Goal: Information Seeking & Learning: Find specific fact

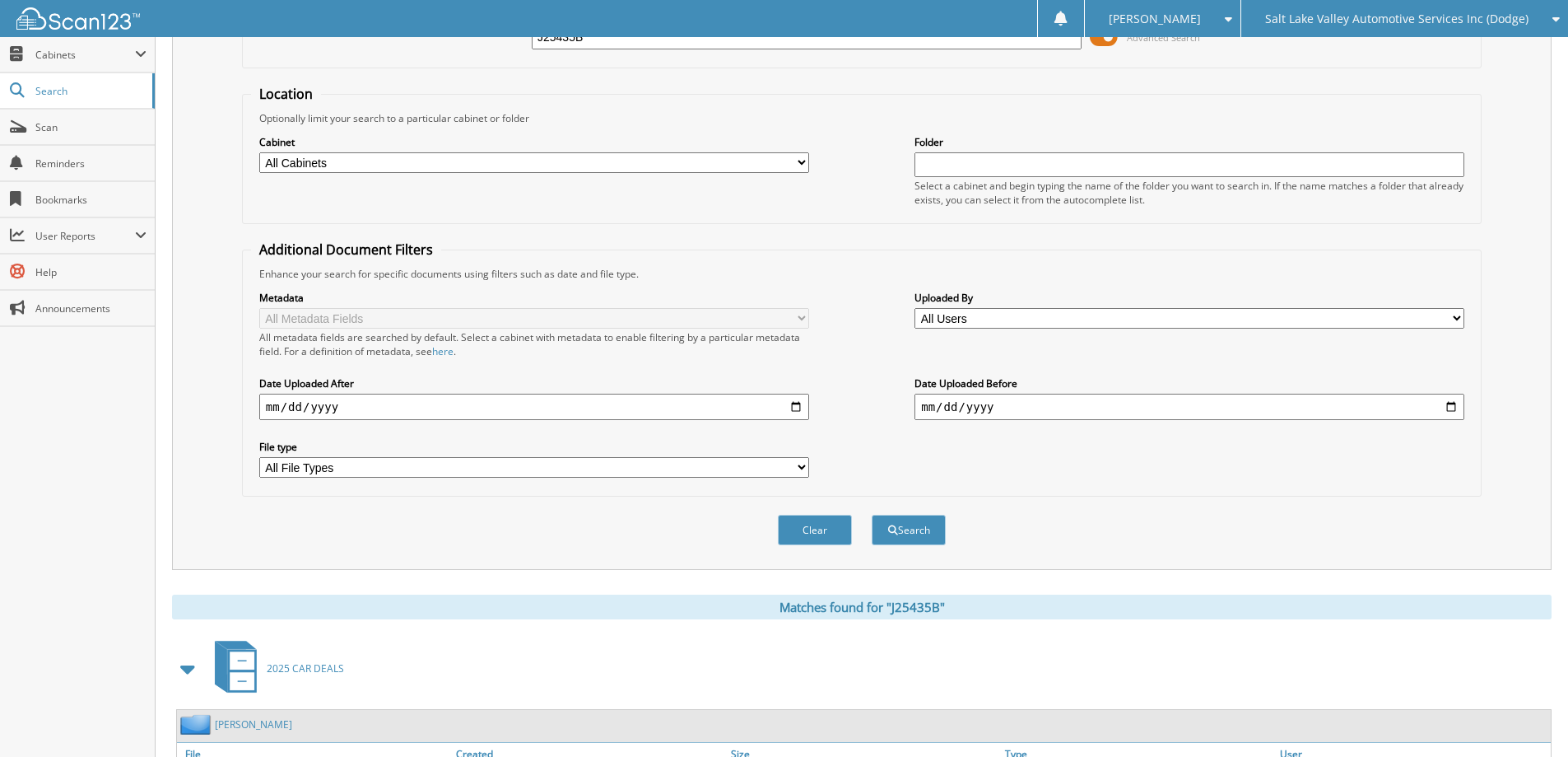
click at [1339, 20] on span "Salt Lake Valley Automotive Services Inc (Dodge)" at bounding box center [1397, 19] width 264 height 10
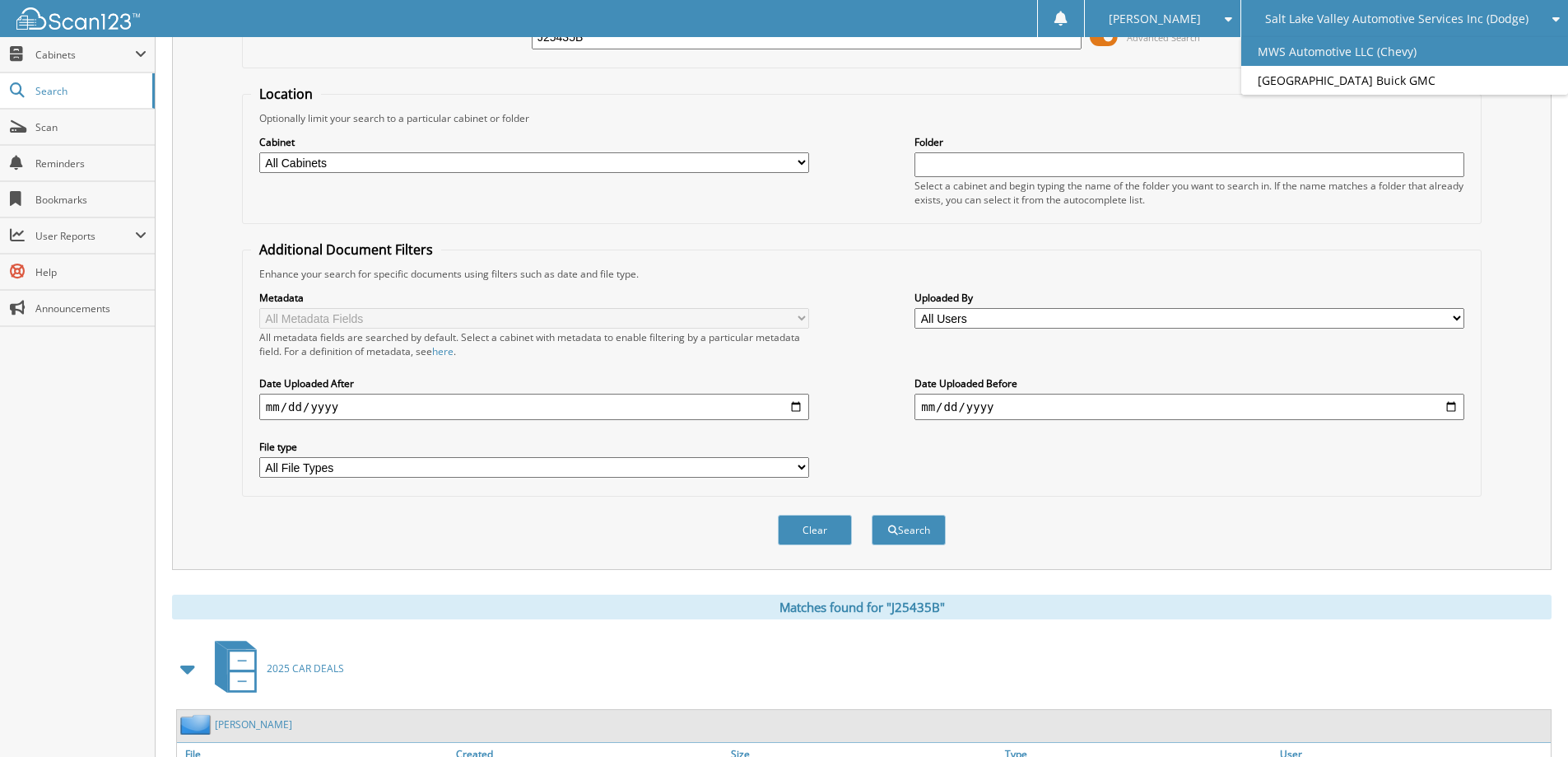
click at [1326, 51] on link "MWS Automotive LLC (Chevy)" at bounding box center [1404, 51] width 327 height 29
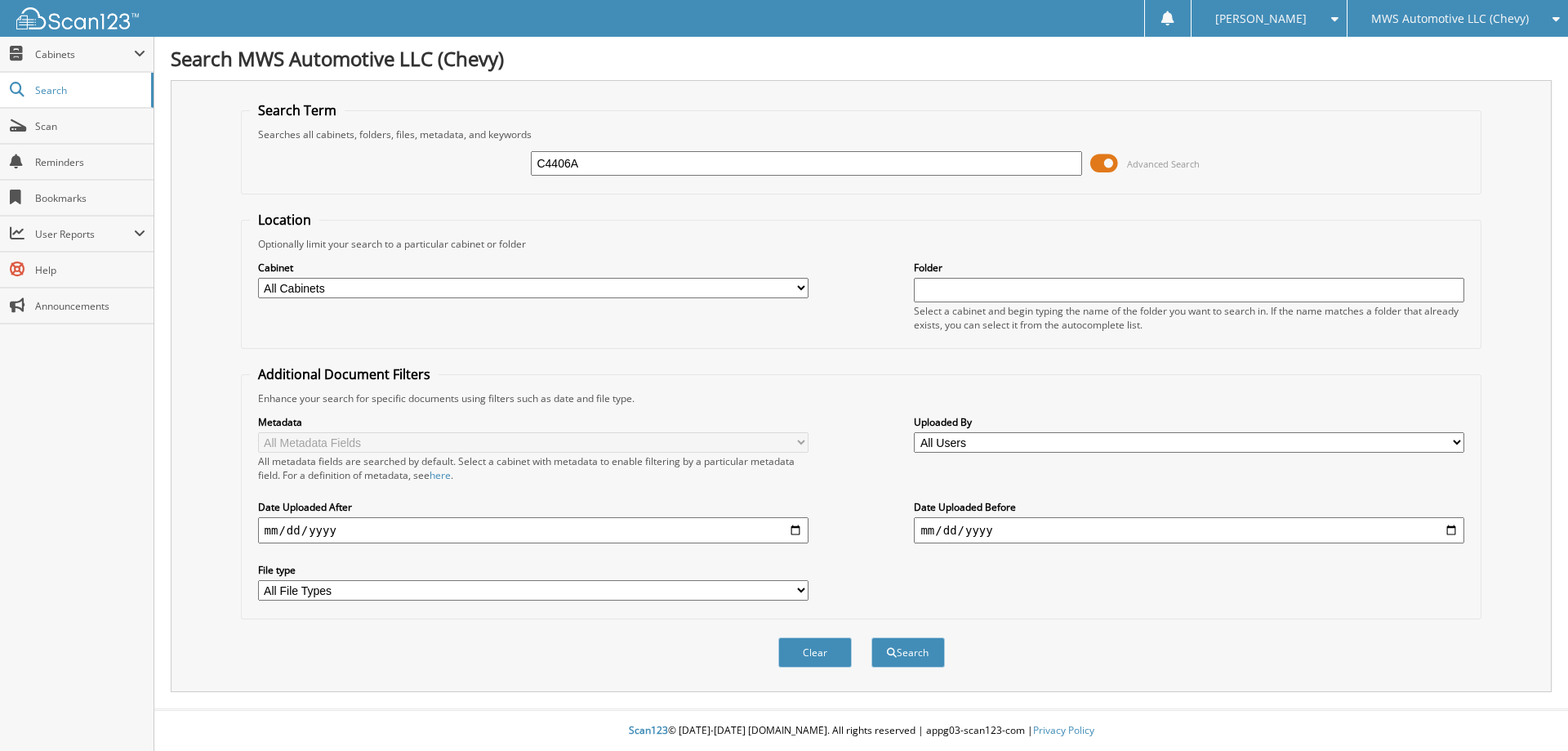
type input "C4406A"
click at [872, 637] on button "Search" at bounding box center [908, 652] width 73 height 31
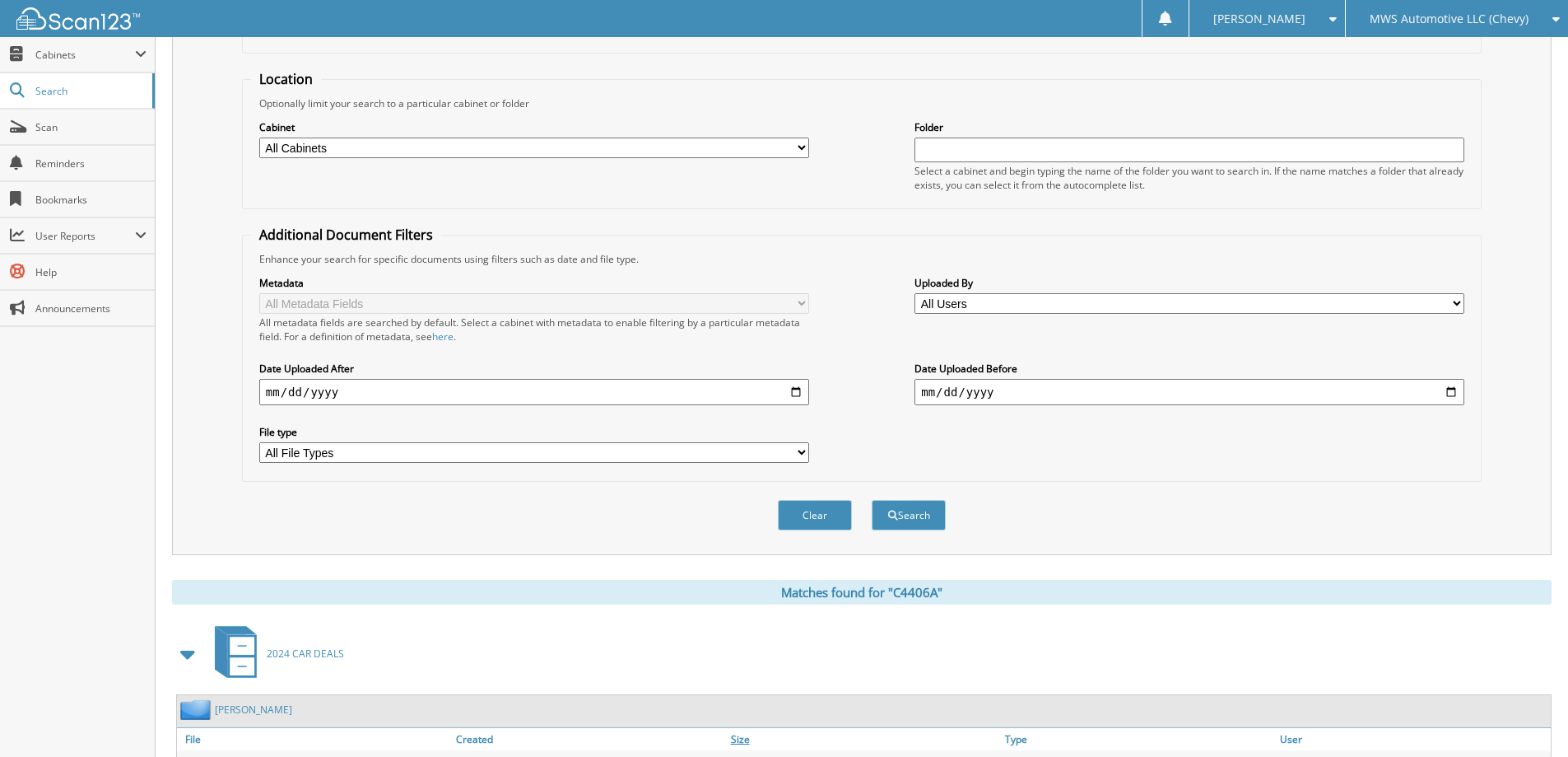
scroll to position [324, 0]
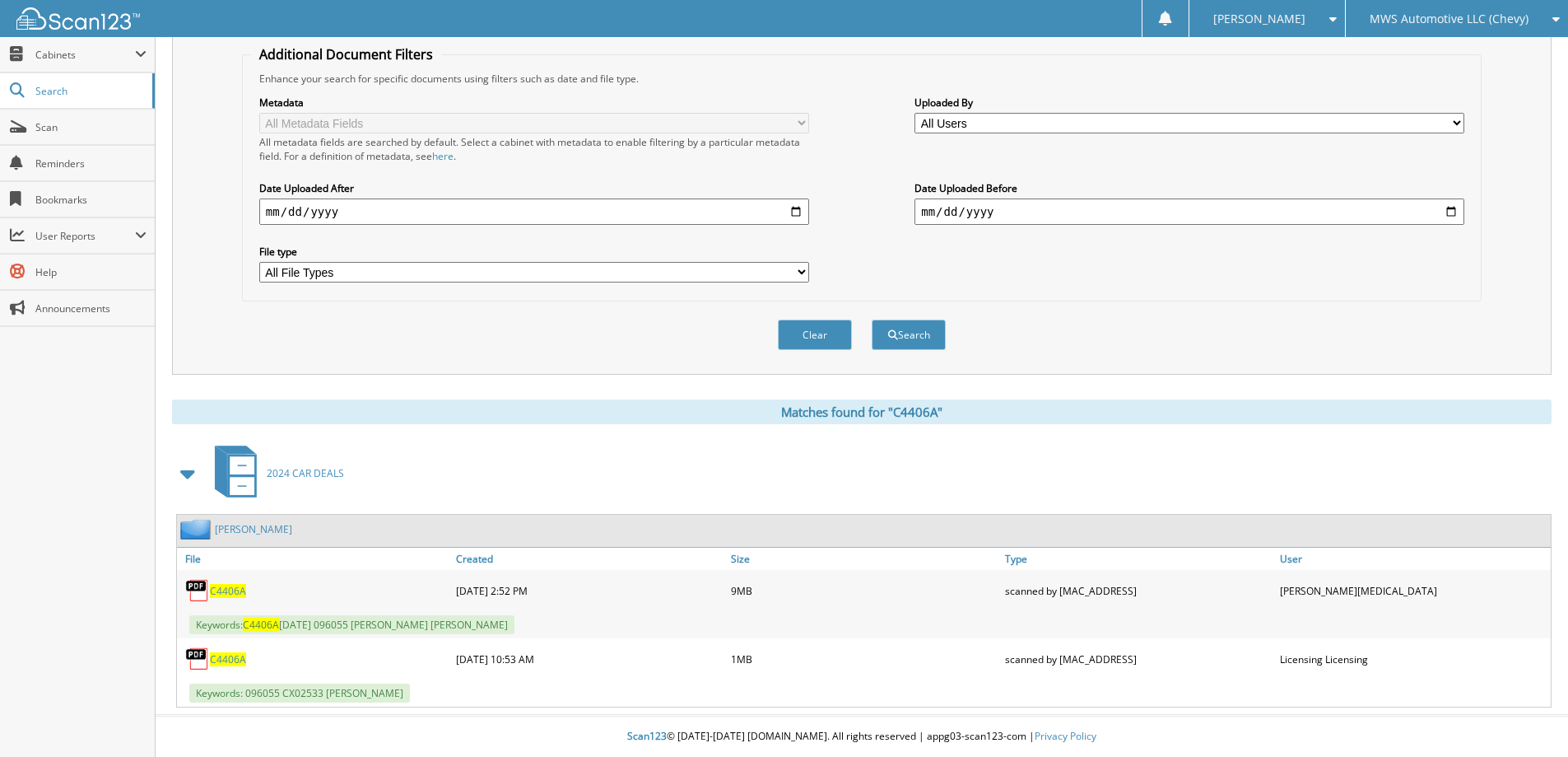
click at [225, 585] on span "C4406A" at bounding box center [227, 590] width 36 height 14
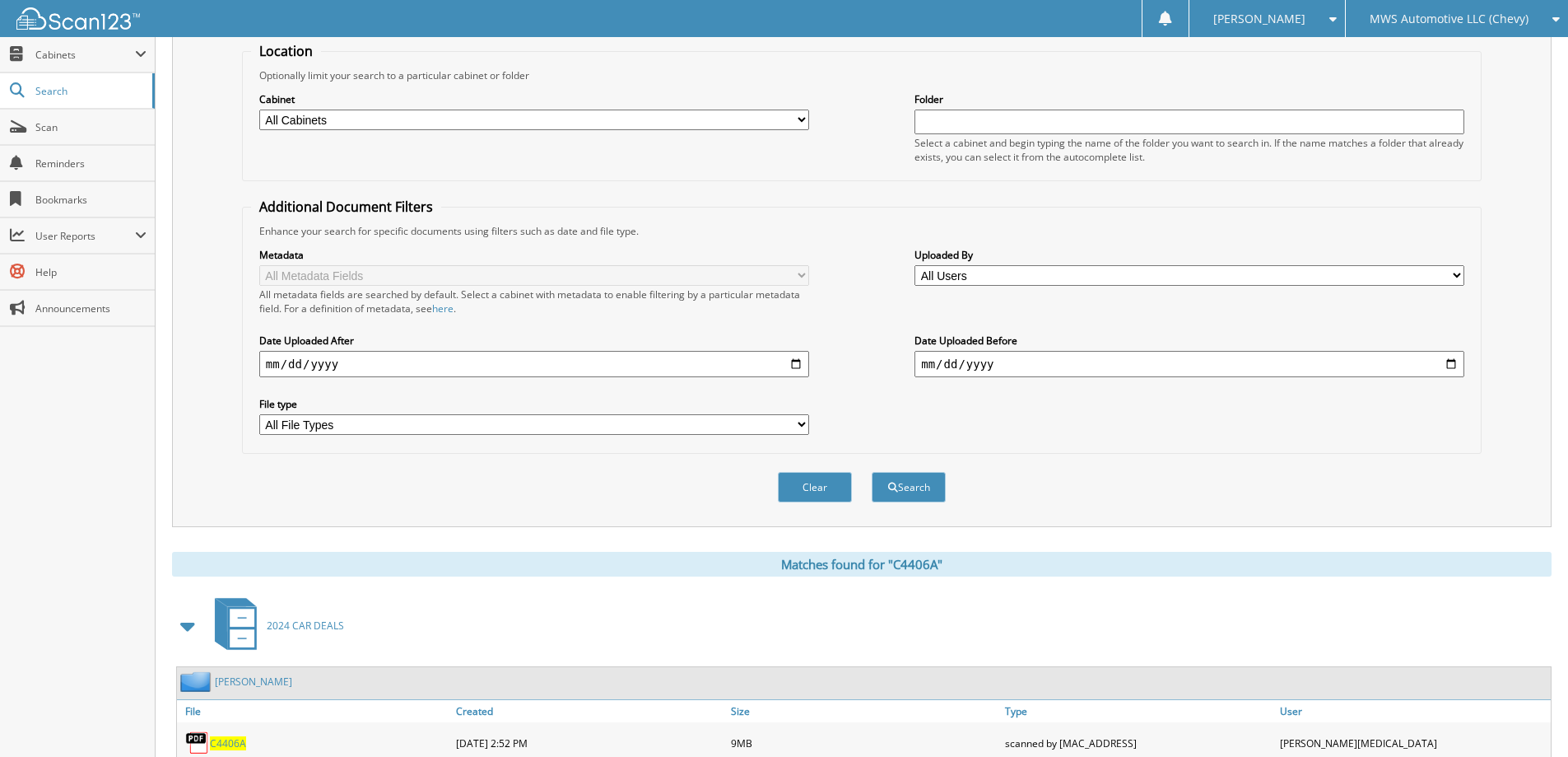
scroll to position [0, 0]
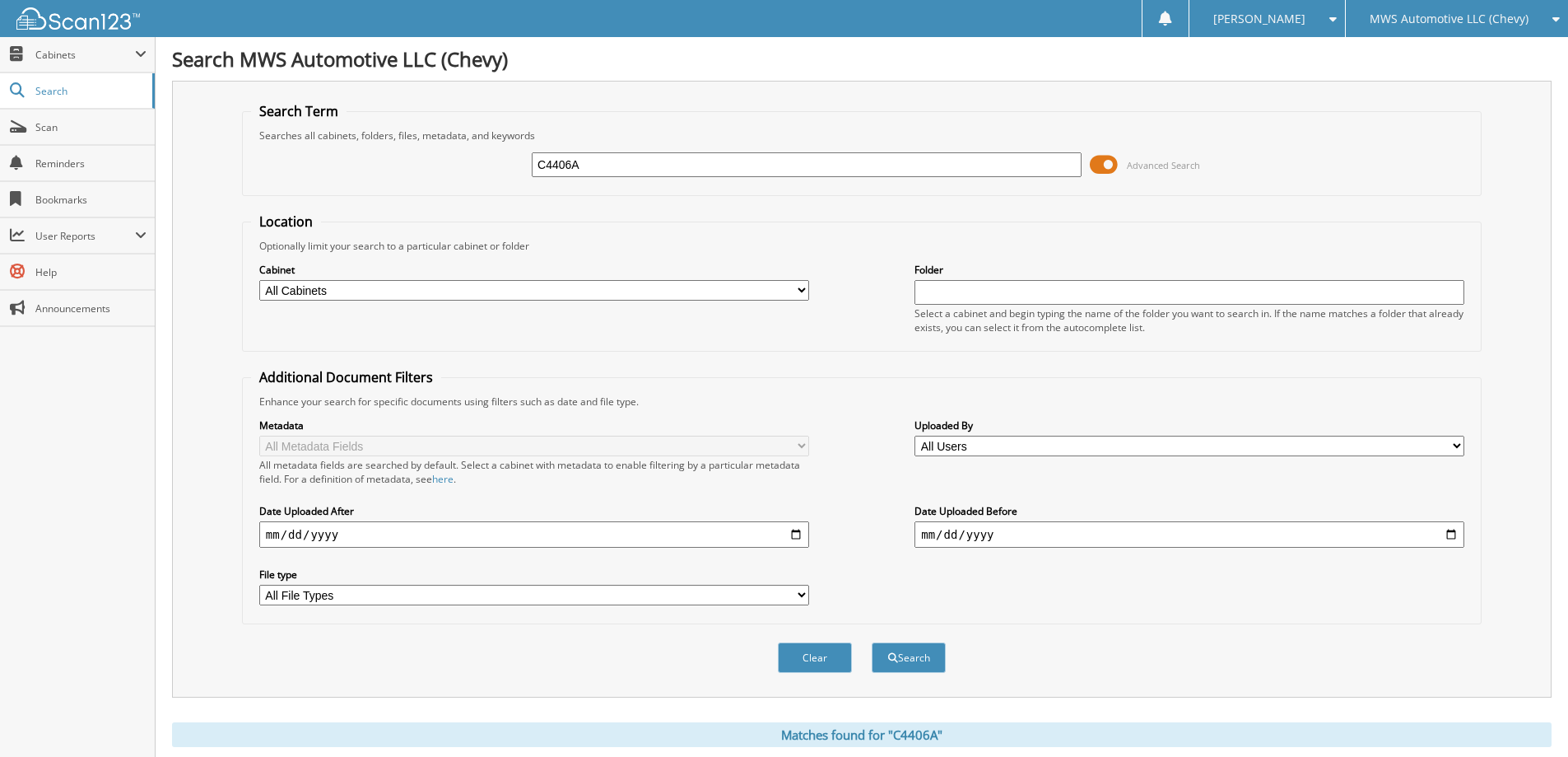
click at [866, 161] on input "C4406A" at bounding box center [806, 165] width 550 height 24
type input "C5232A"
click at [872, 642] on button "Search" at bounding box center [908, 657] width 74 height 31
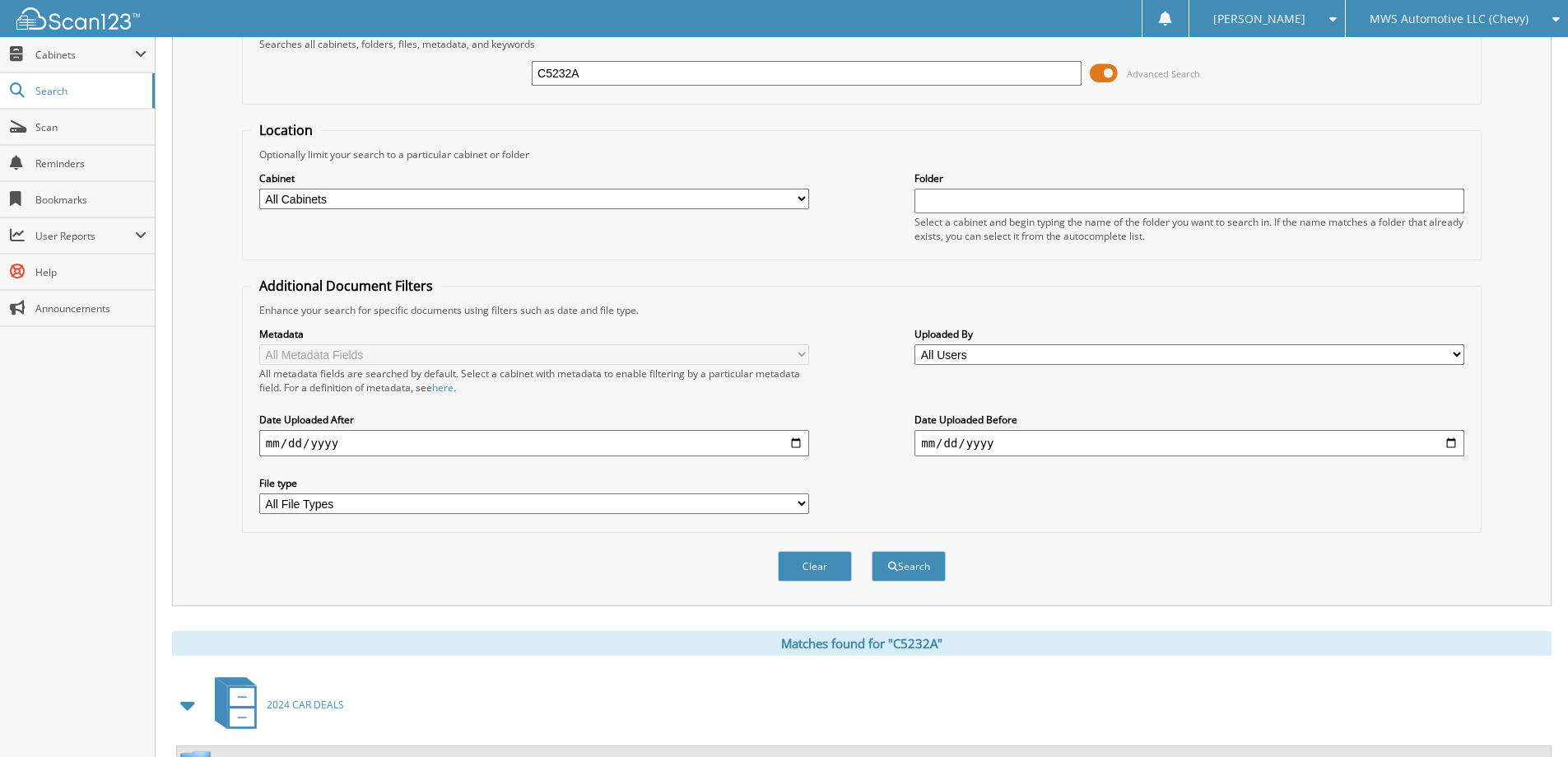
scroll to position [324, 0]
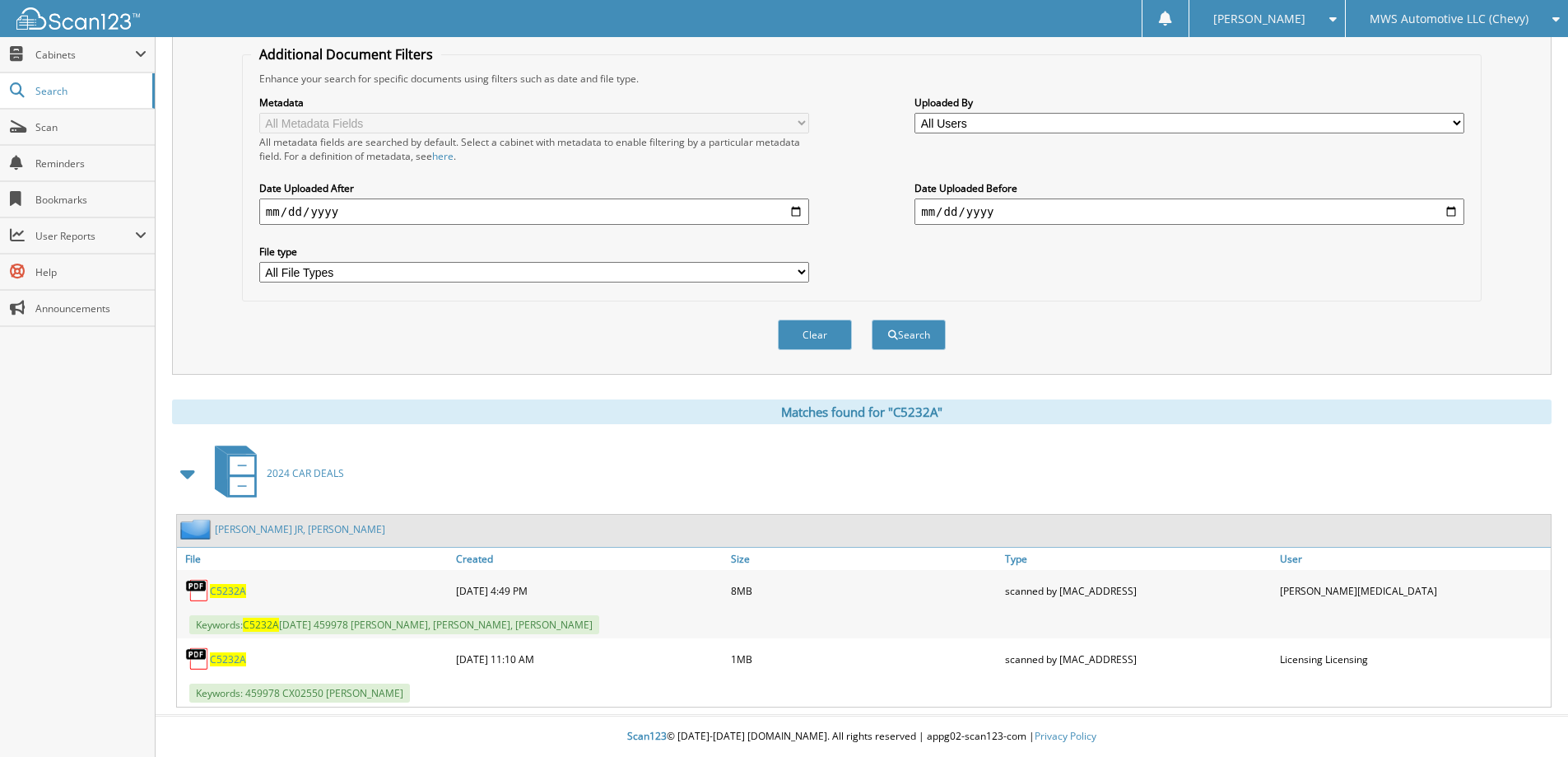
click at [233, 586] on span "C5232A" at bounding box center [227, 590] width 36 height 14
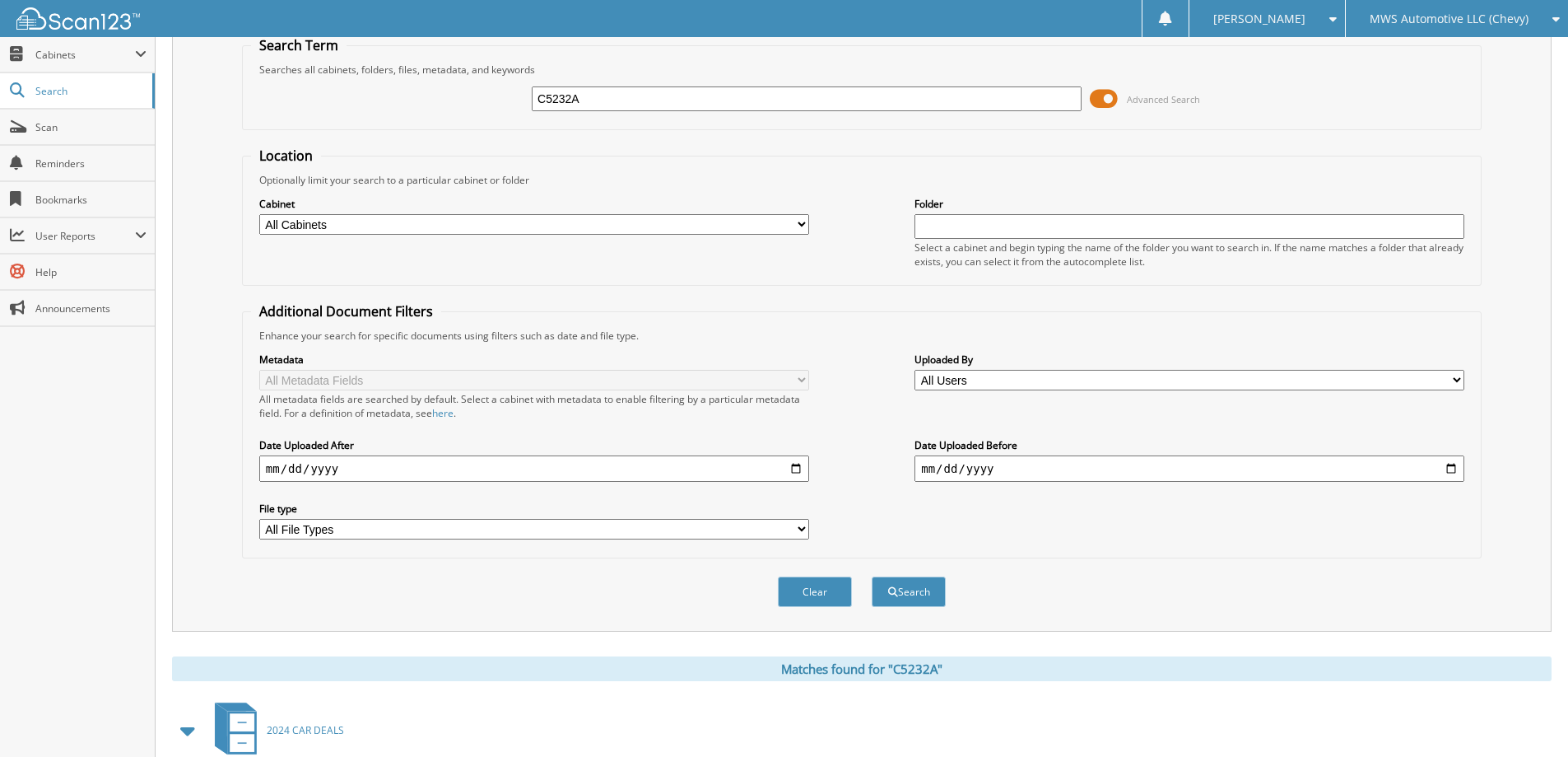
scroll to position [0, 0]
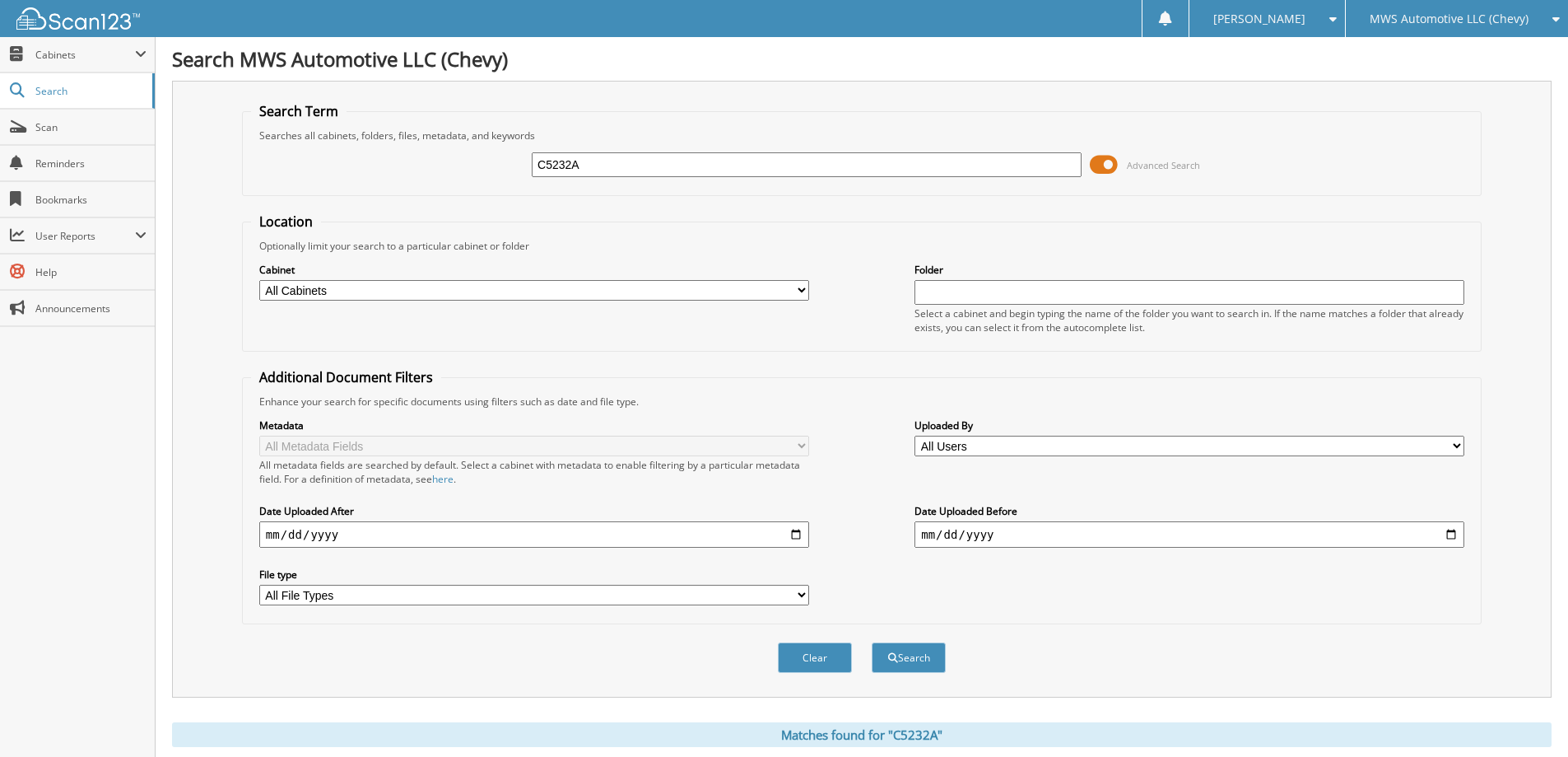
click at [661, 149] on div "C5232A Advanced Search" at bounding box center [862, 165] width 1222 height 45
click at [661, 151] on div "C5232A Advanced Search" at bounding box center [862, 165] width 1222 height 45
click at [662, 154] on input "C5232A" at bounding box center [806, 165] width 550 height 24
type input "C5157A"
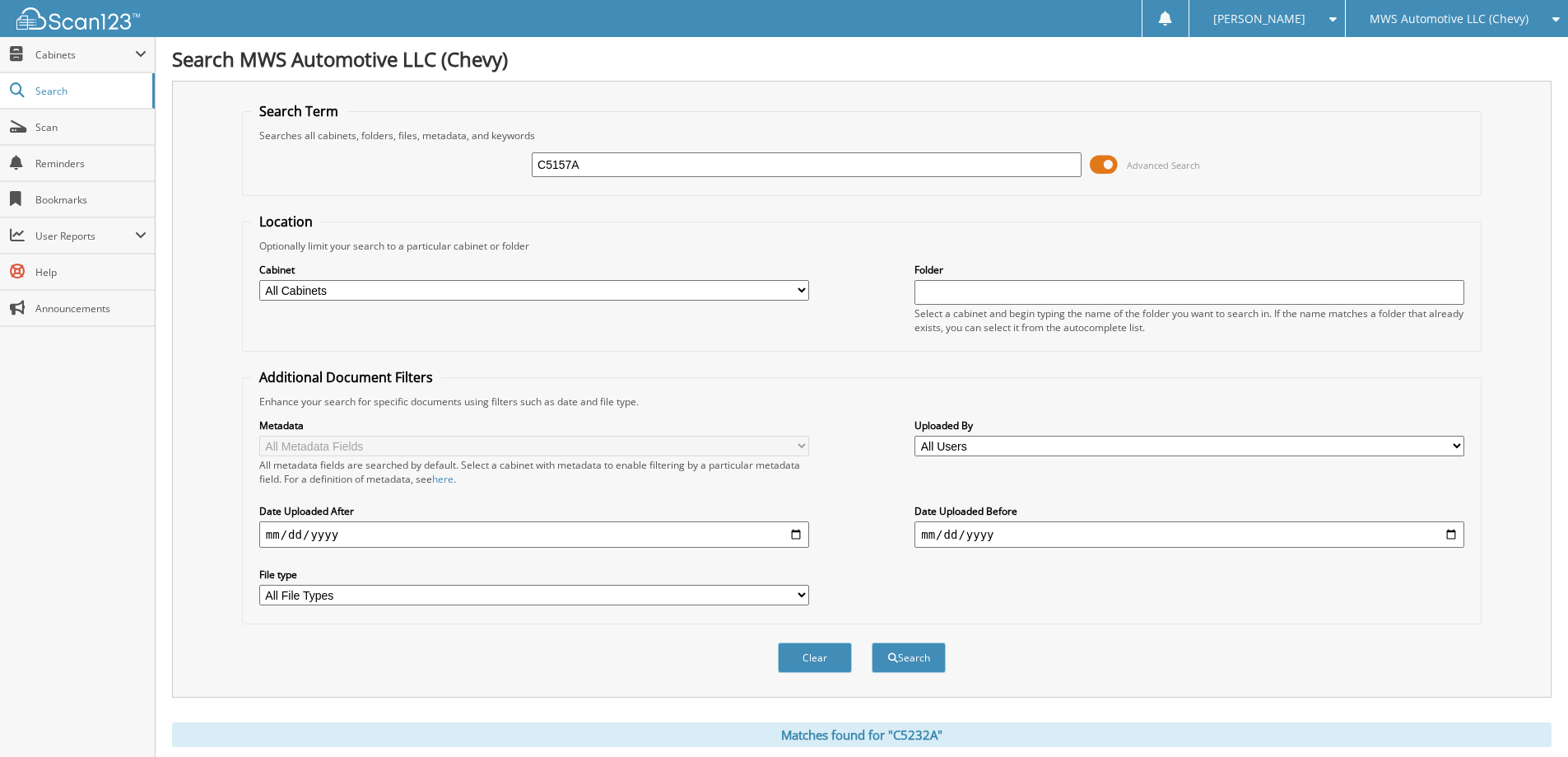
click at [872, 642] on button "Search" at bounding box center [908, 657] width 74 height 31
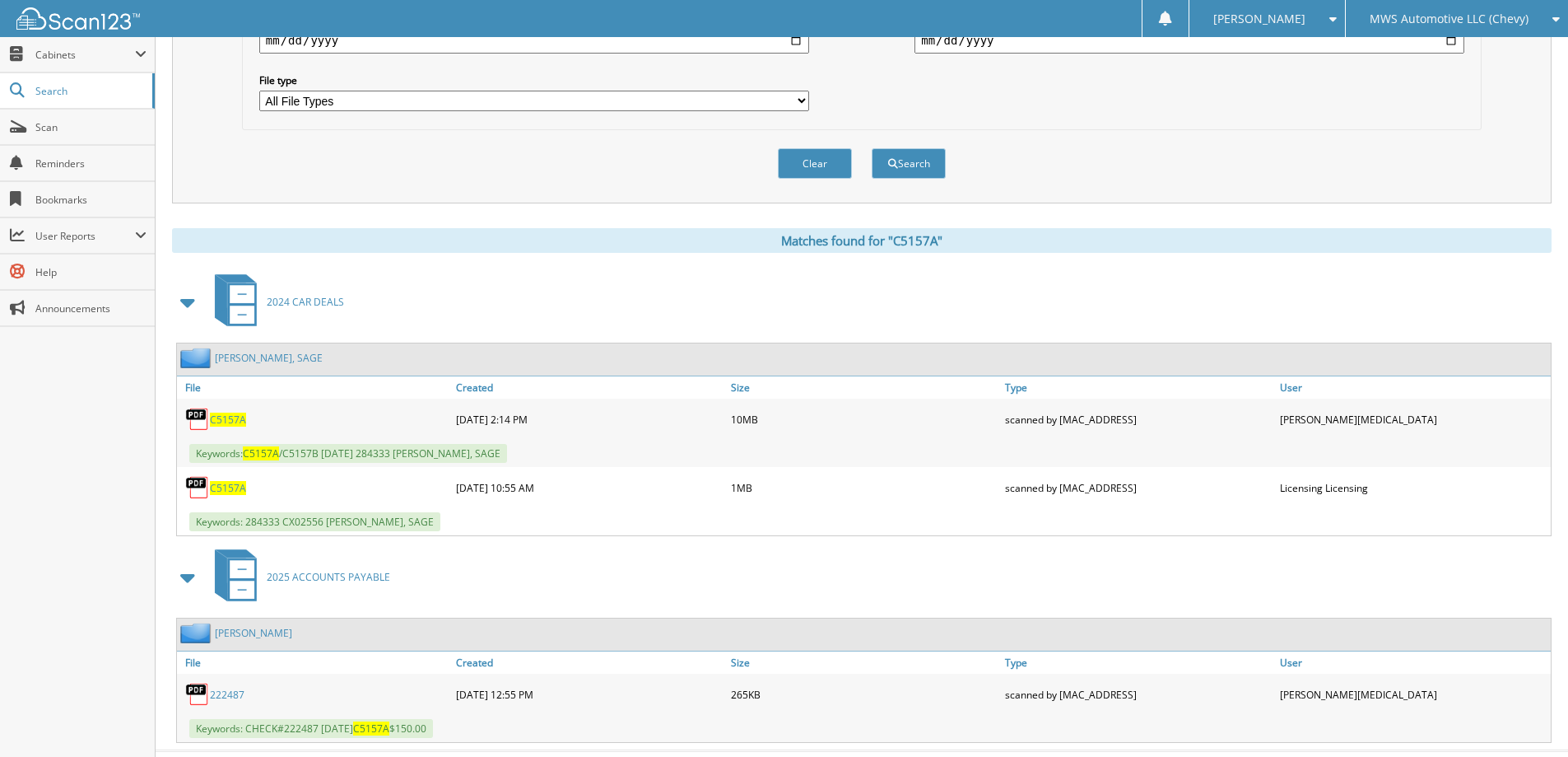
click at [215, 411] on div "C5157A" at bounding box center [314, 418] width 275 height 33
click at [223, 417] on span "C5157A" at bounding box center [227, 419] width 36 height 14
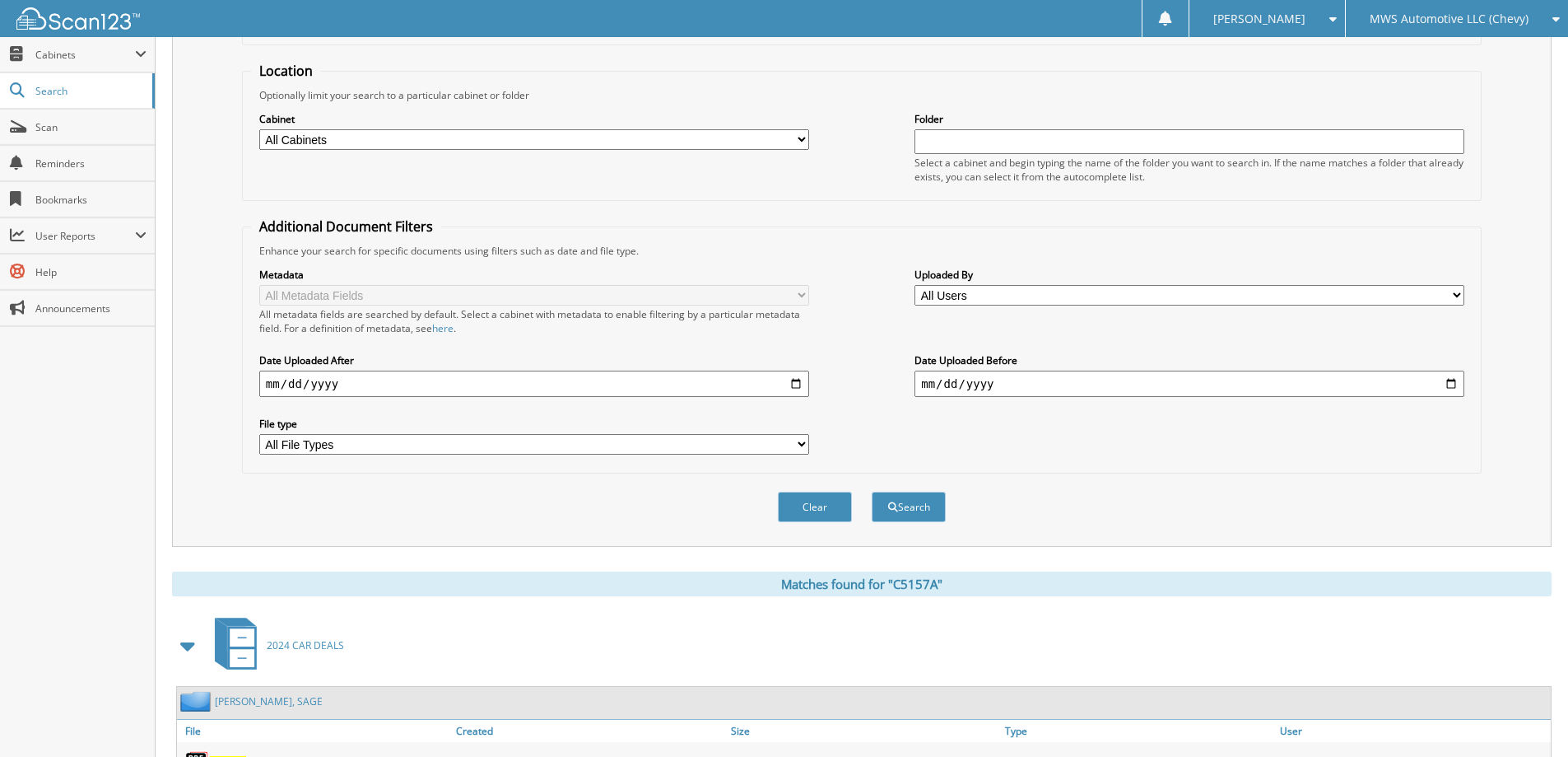
scroll to position [0, 0]
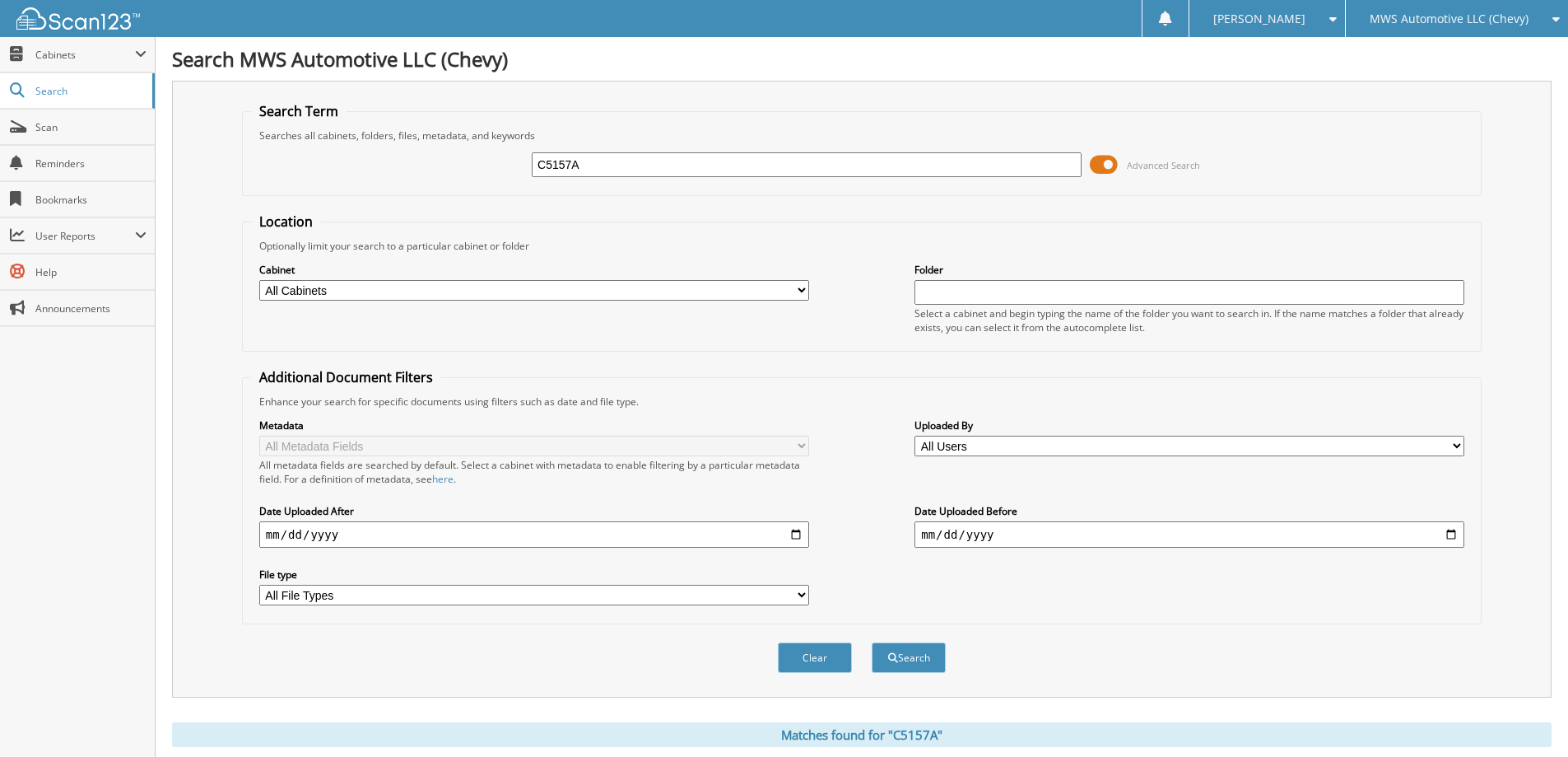
click at [740, 160] on input "C5157A" at bounding box center [806, 165] width 550 height 24
type input "C5043B"
click at [872, 642] on button "Search" at bounding box center [908, 657] width 74 height 31
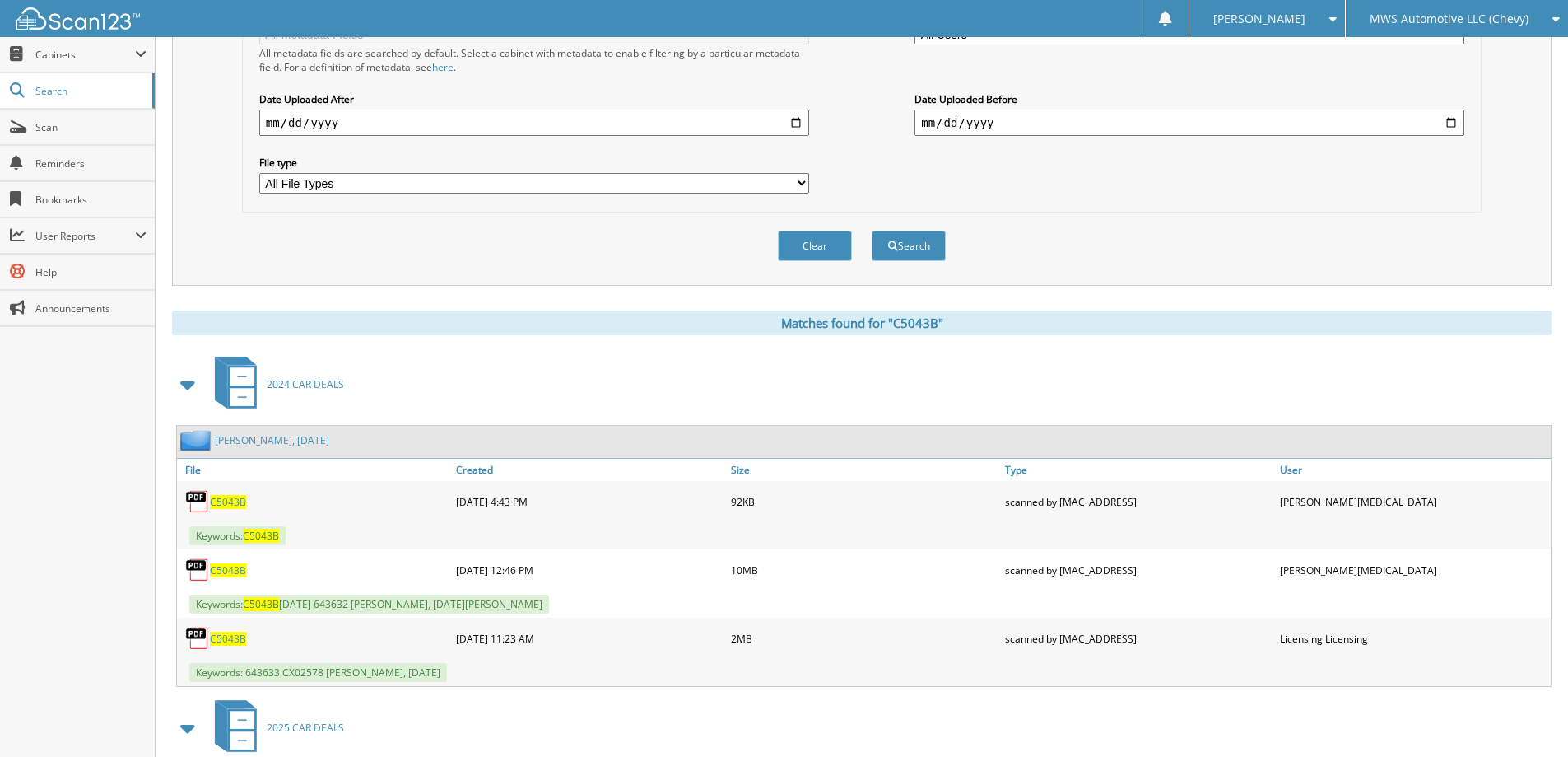
click at [240, 567] on span "C5043B" at bounding box center [227, 570] width 36 height 14
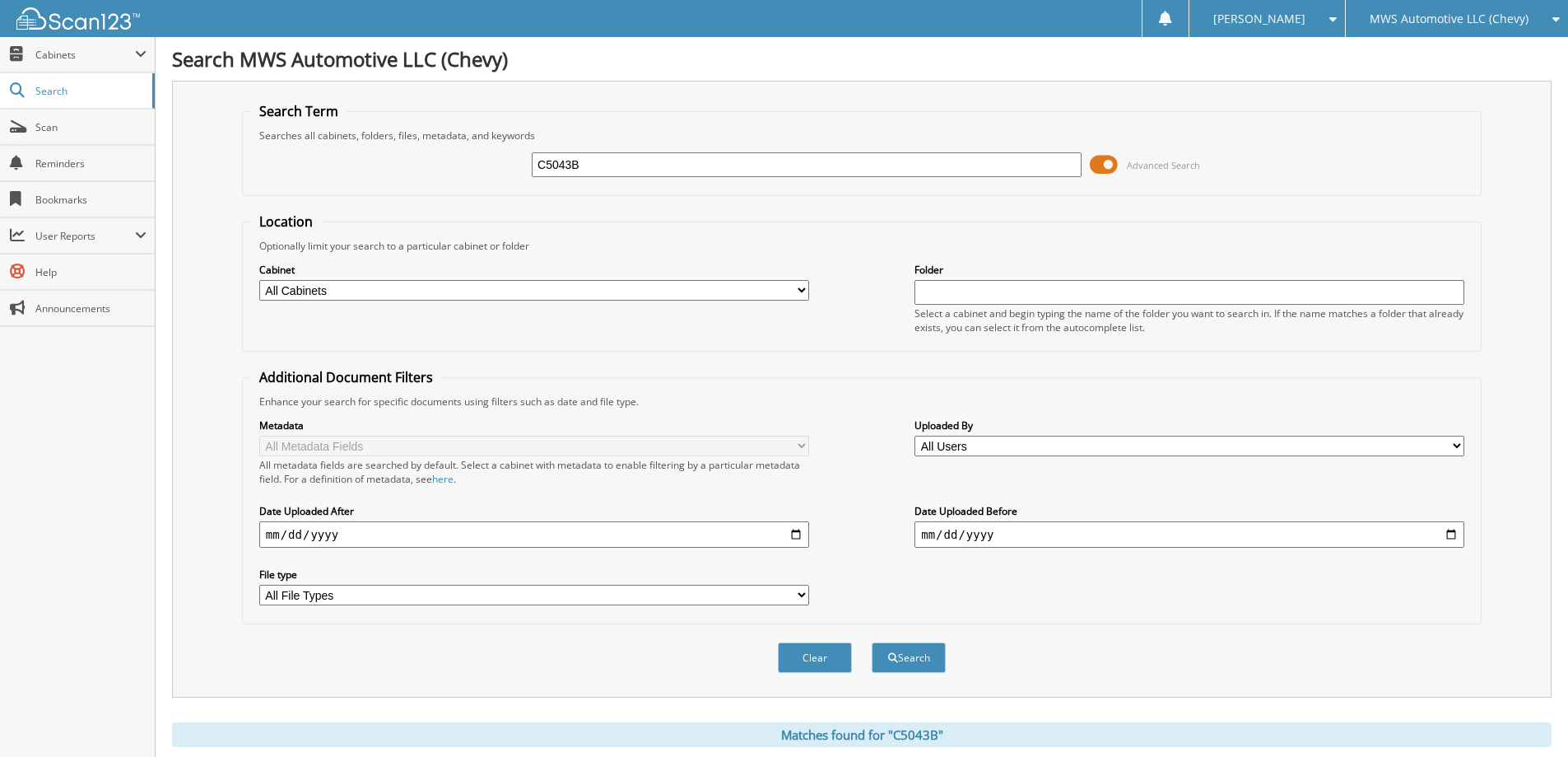
click at [791, 175] on input "C5043B" at bounding box center [806, 165] width 550 height 24
type input "PU5282A"
click at [872, 642] on button "Search" at bounding box center [908, 657] width 74 height 31
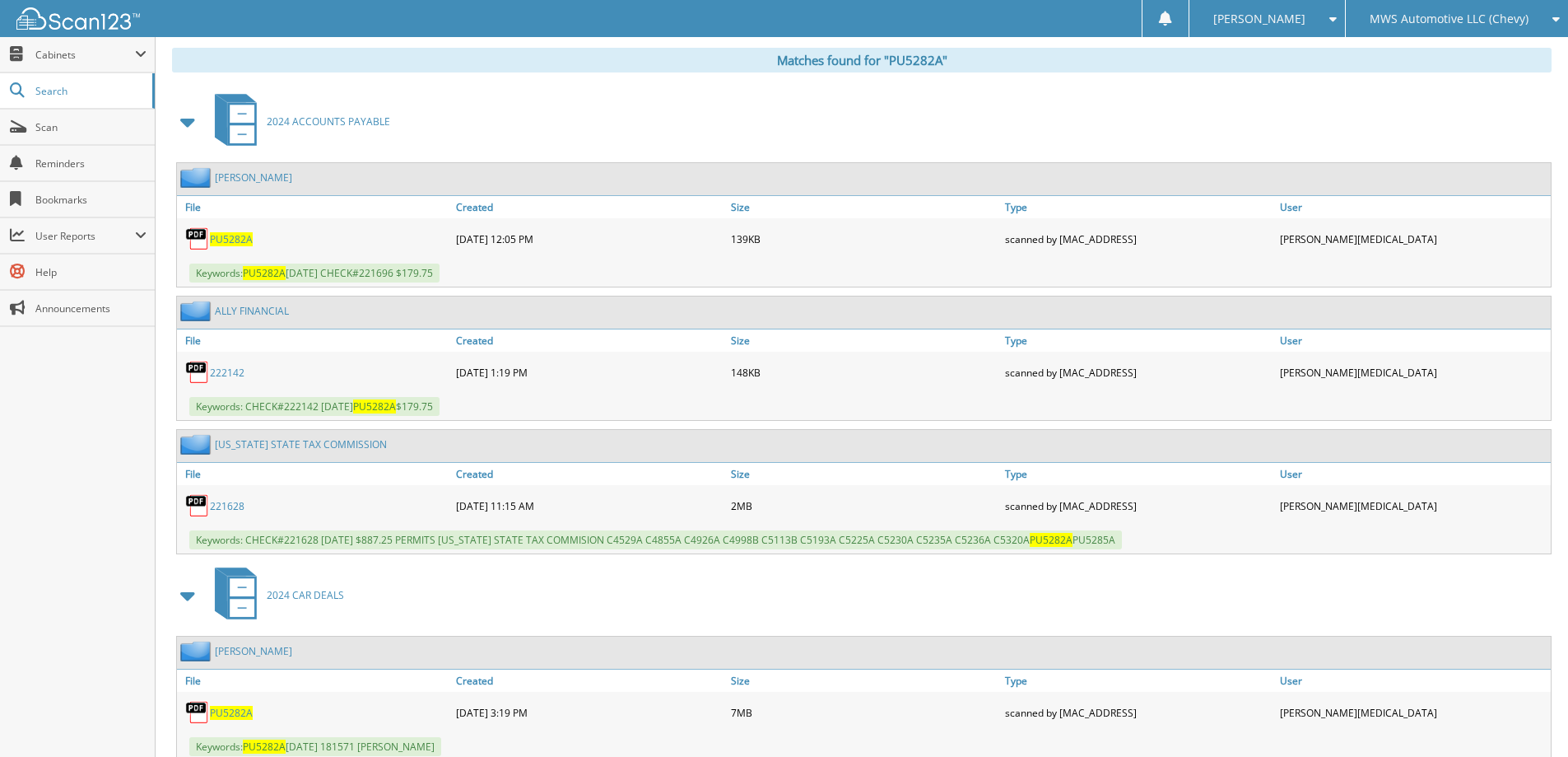
scroll to position [934, 0]
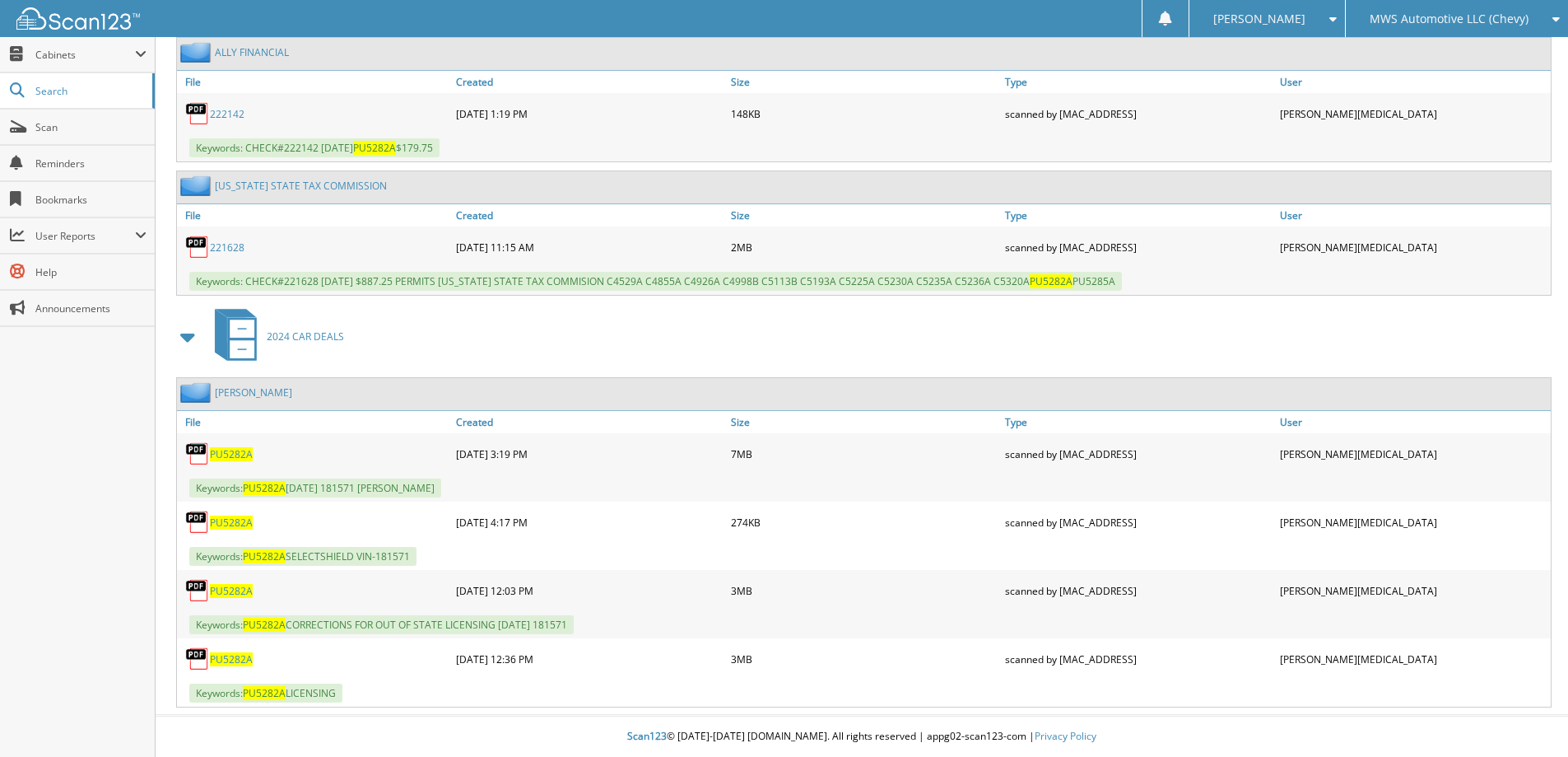
click at [232, 658] on span "PU5282A" at bounding box center [231, 659] width 43 height 14
click at [225, 454] on span "PU5282A" at bounding box center [231, 454] width 43 height 14
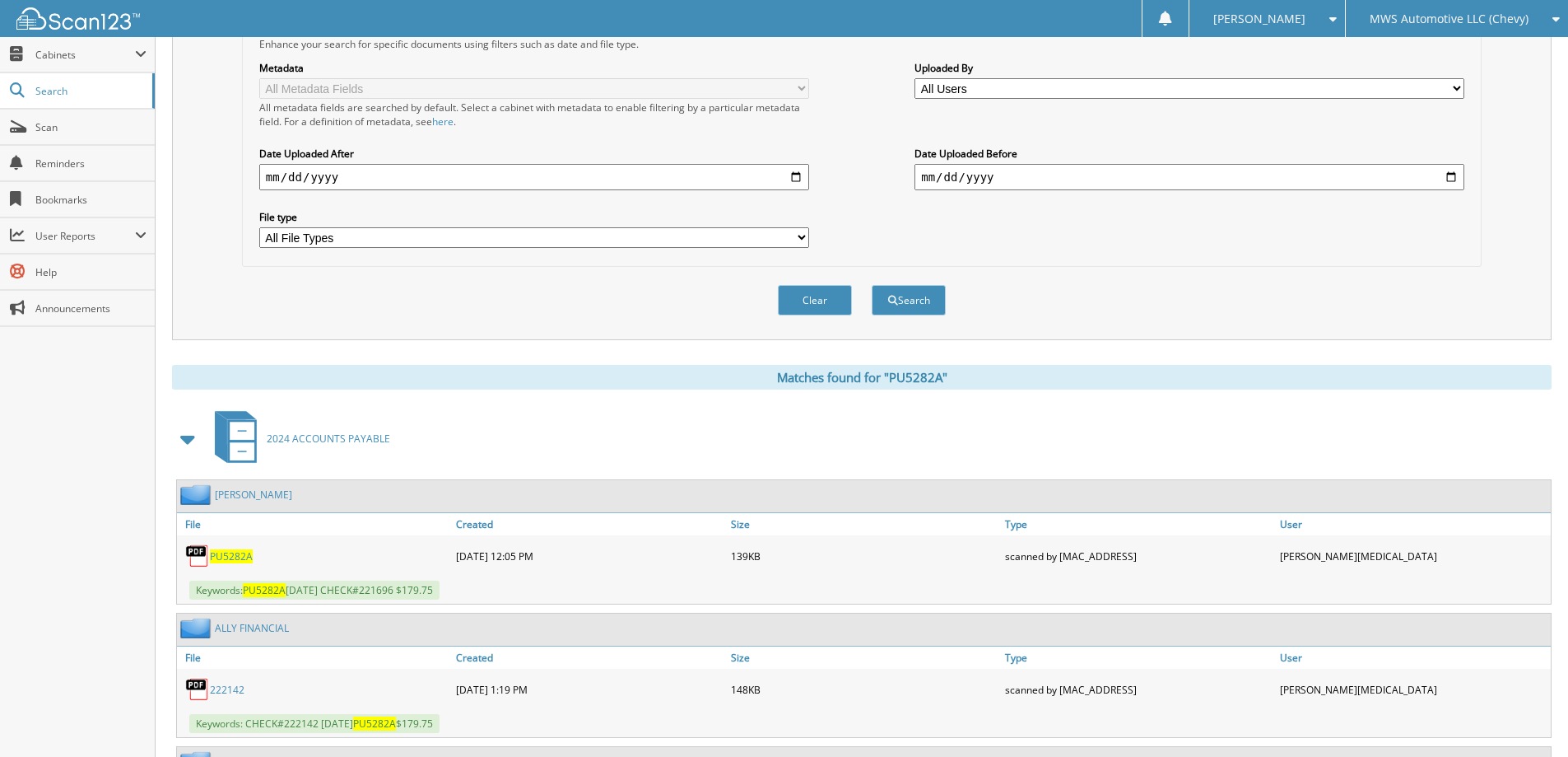
scroll to position [28, 0]
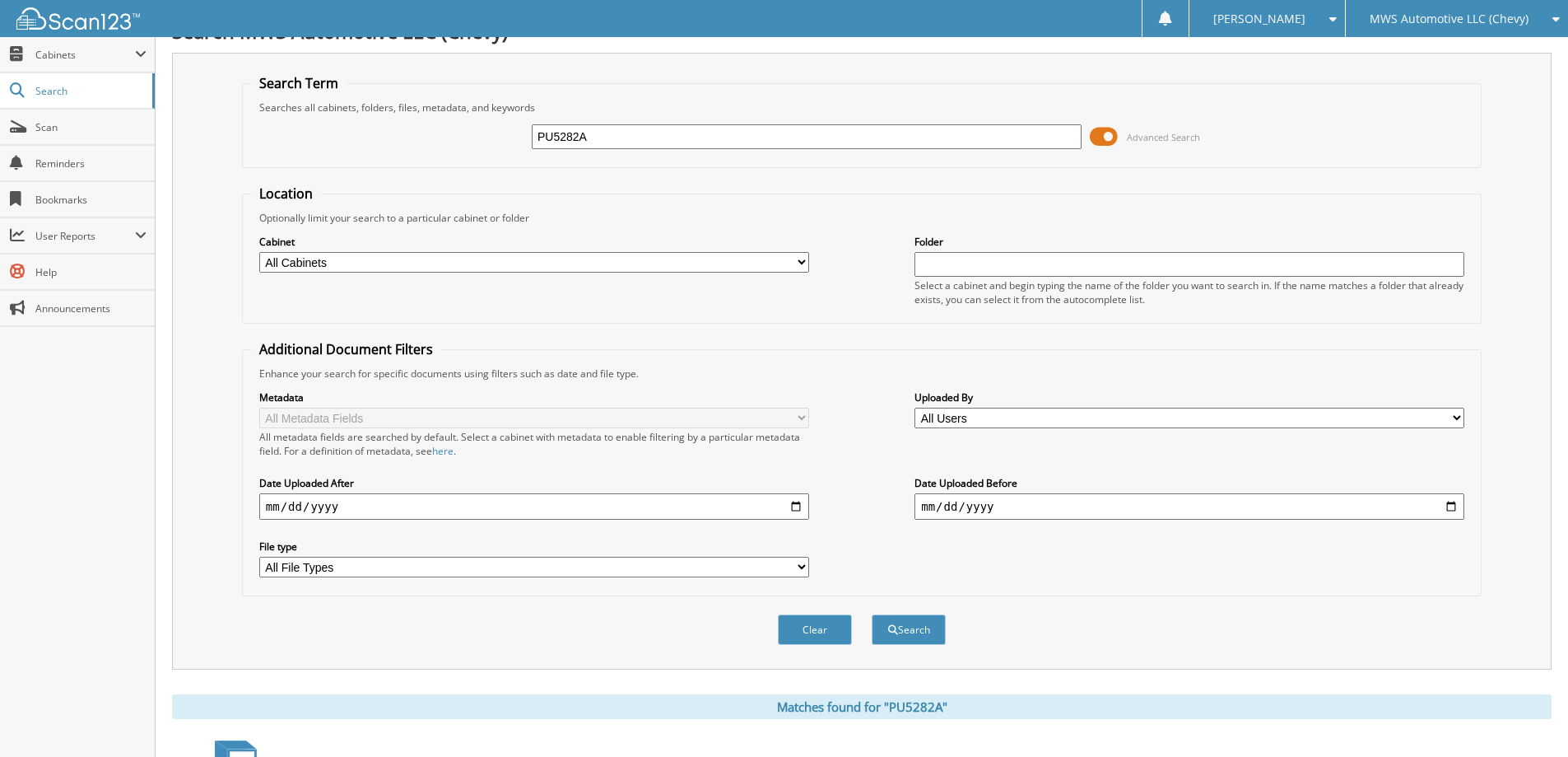
click at [694, 132] on input "PU5282A" at bounding box center [806, 137] width 550 height 24
type input "C5134B"
click at [872, 614] on button "Search" at bounding box center [908, 629] width 74 height 31
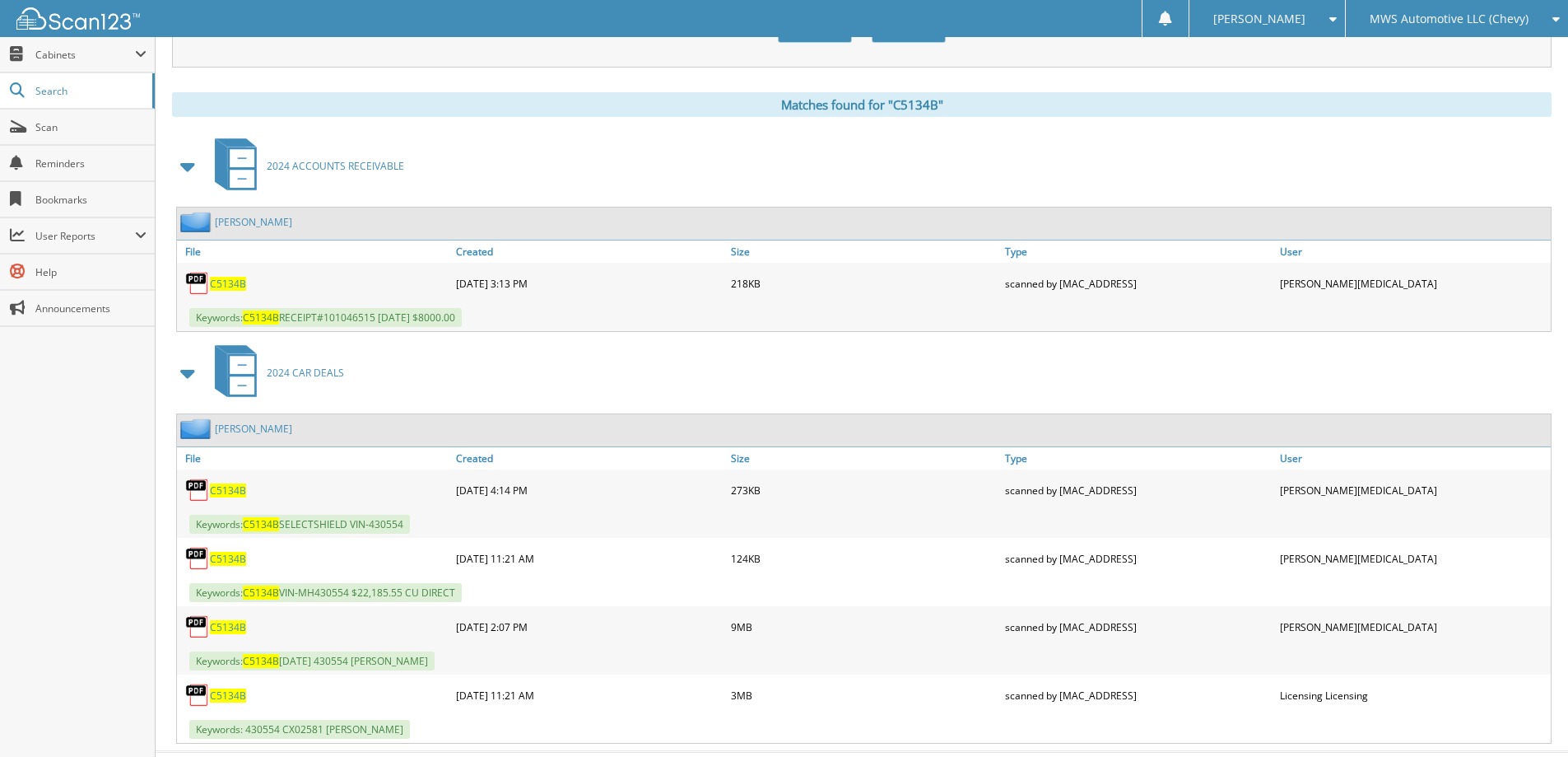
scroll to position [659, 0]
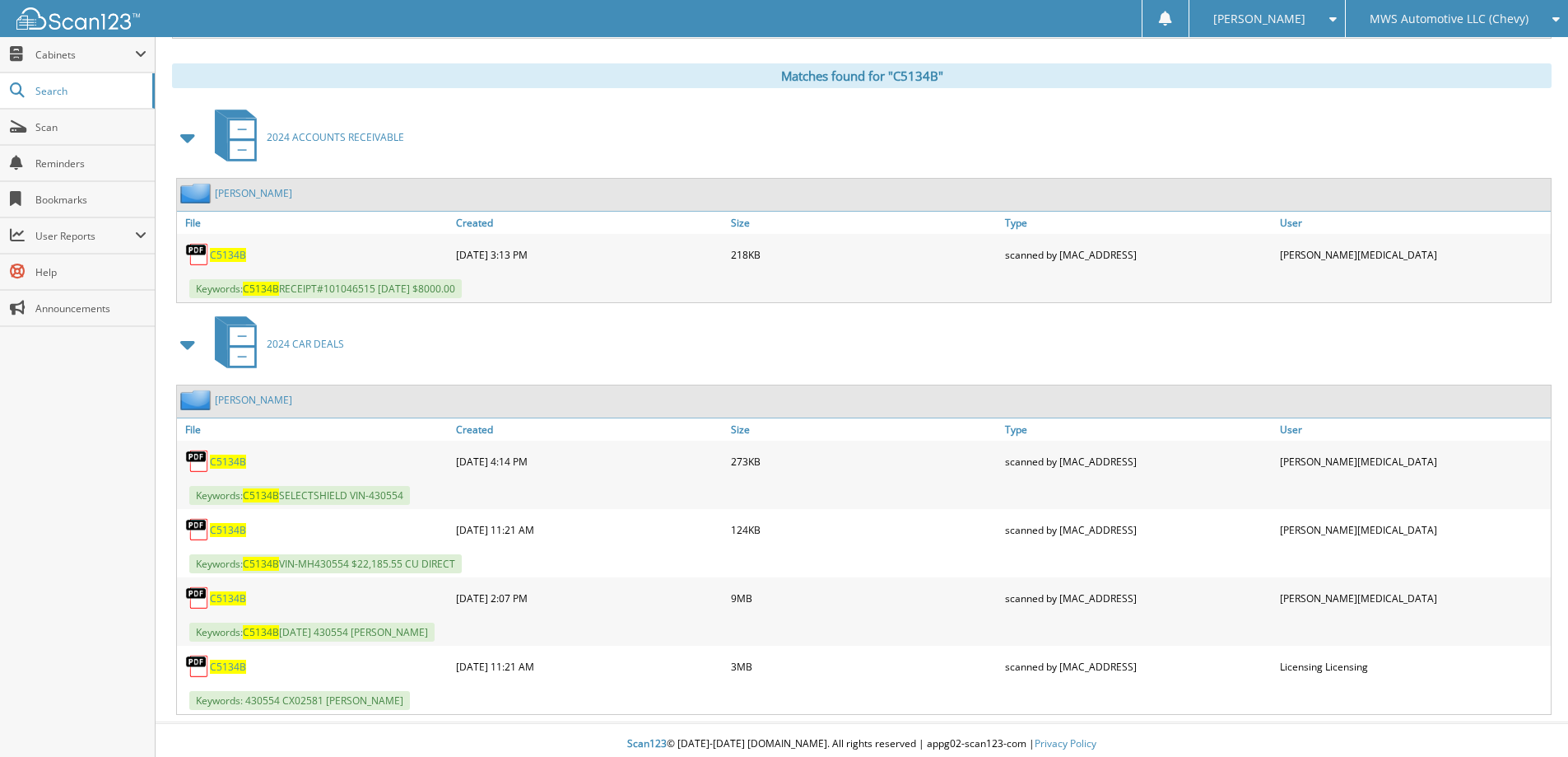
click at [231, 592] on span "C5134B" at bounding box center [227, 598] width 36 height 14
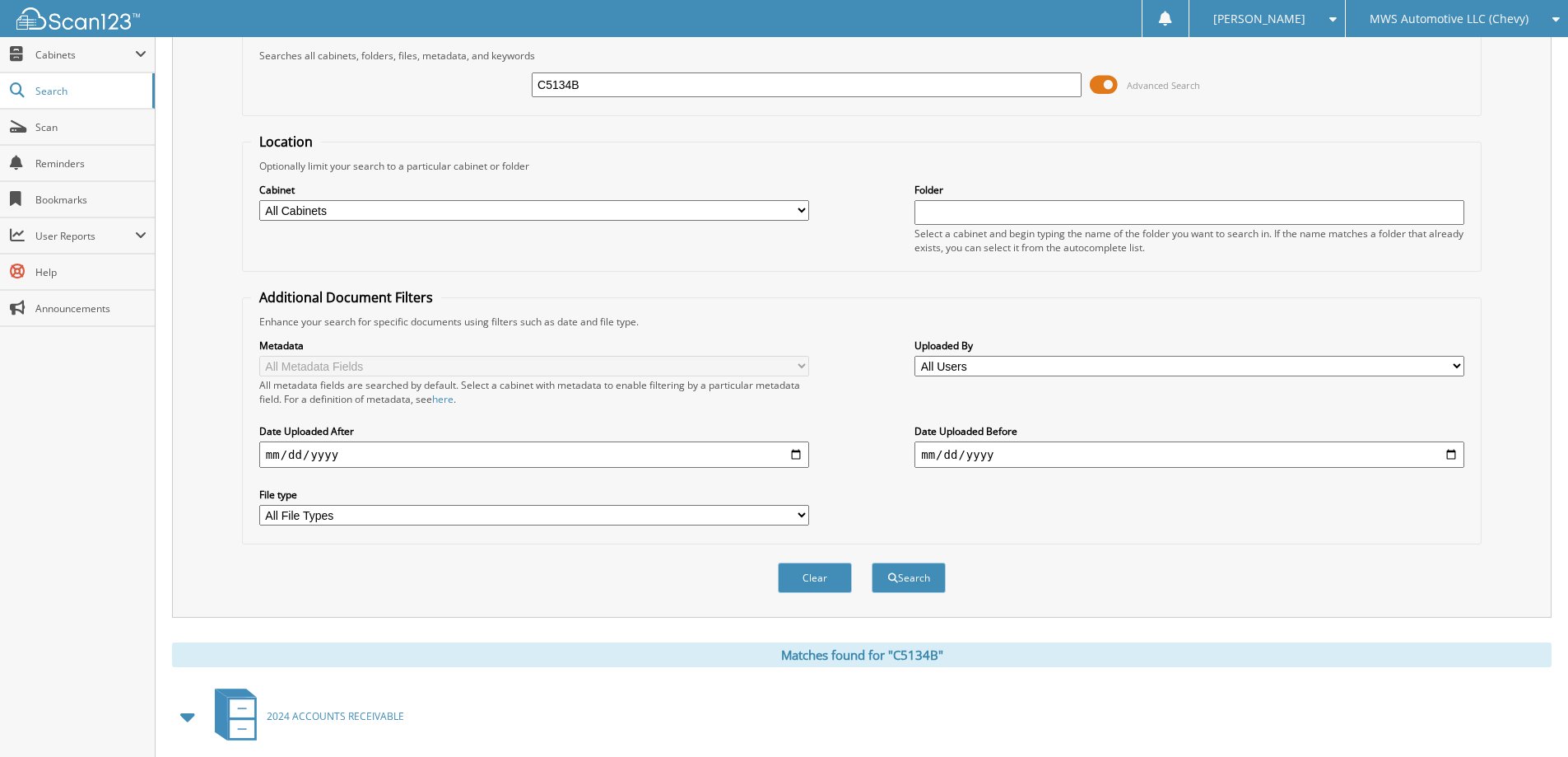
scroll to position [0, 0]
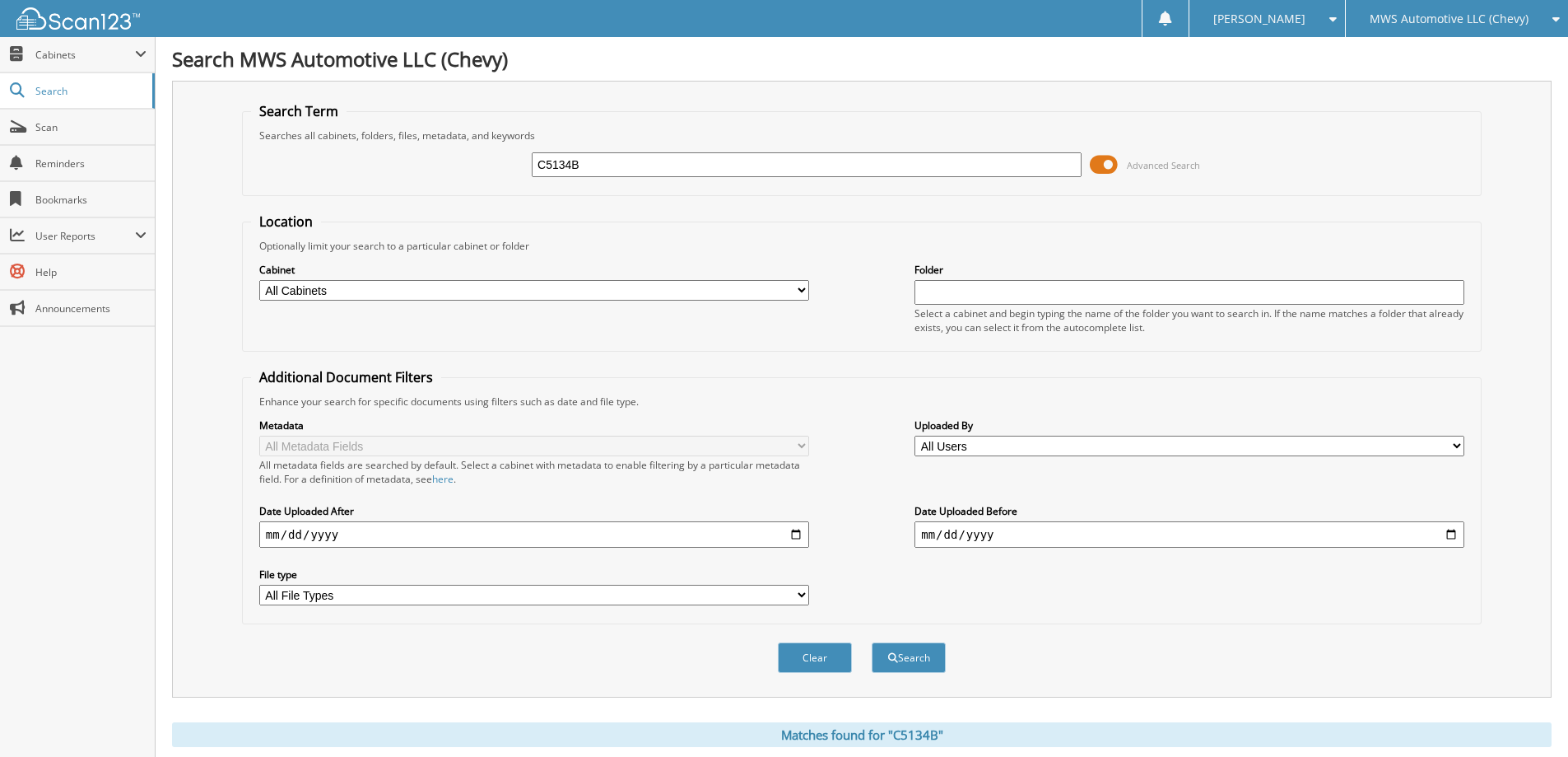
click at [721, 171] on input "C5134B" at bounding box center [806, 165] width 550 height 24
type input "C5332A"
click at [872, 642] on button "Search" at bounding box center [908, 657] width 74 height 31
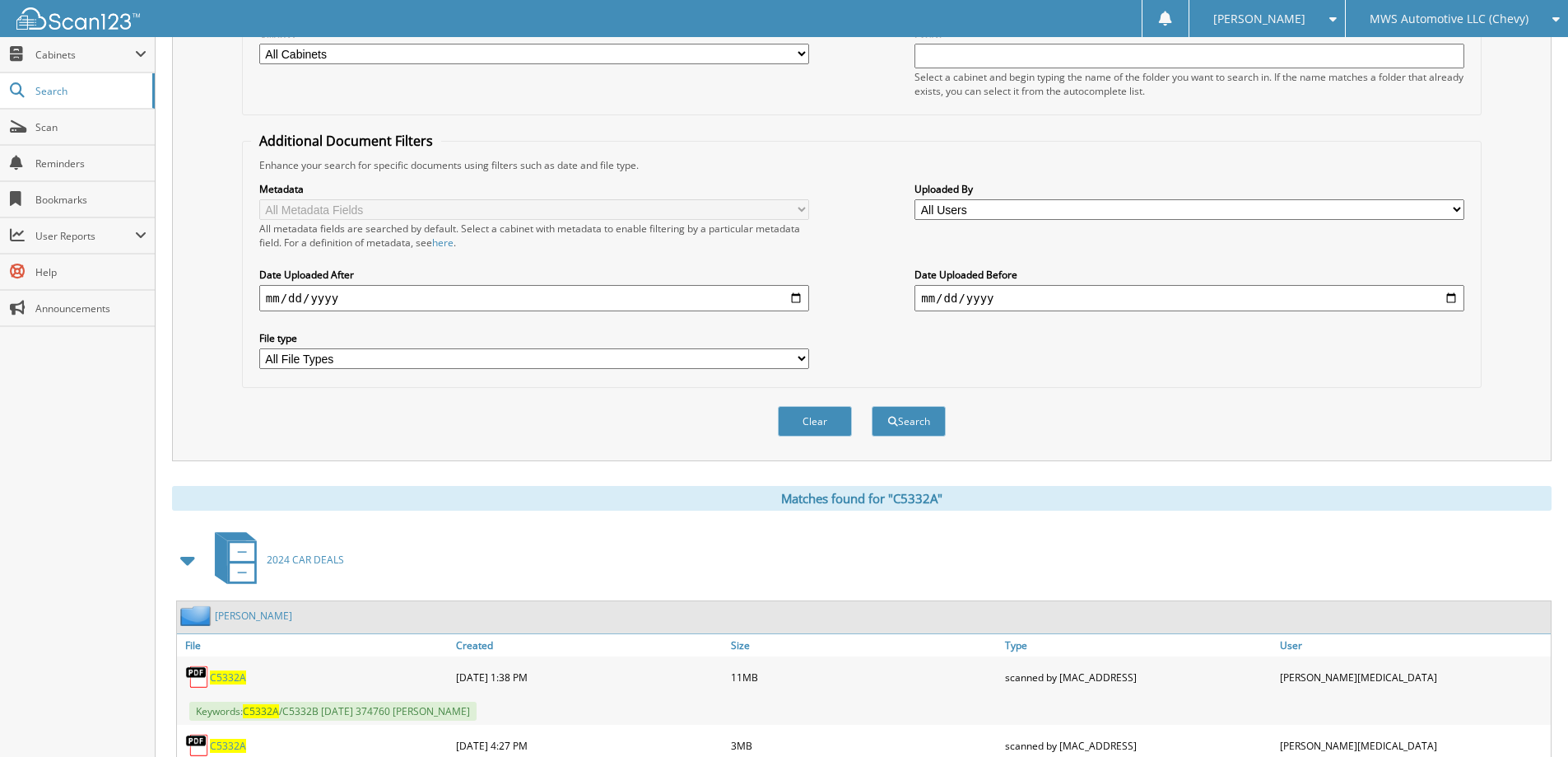
scroll to position [329, 0]
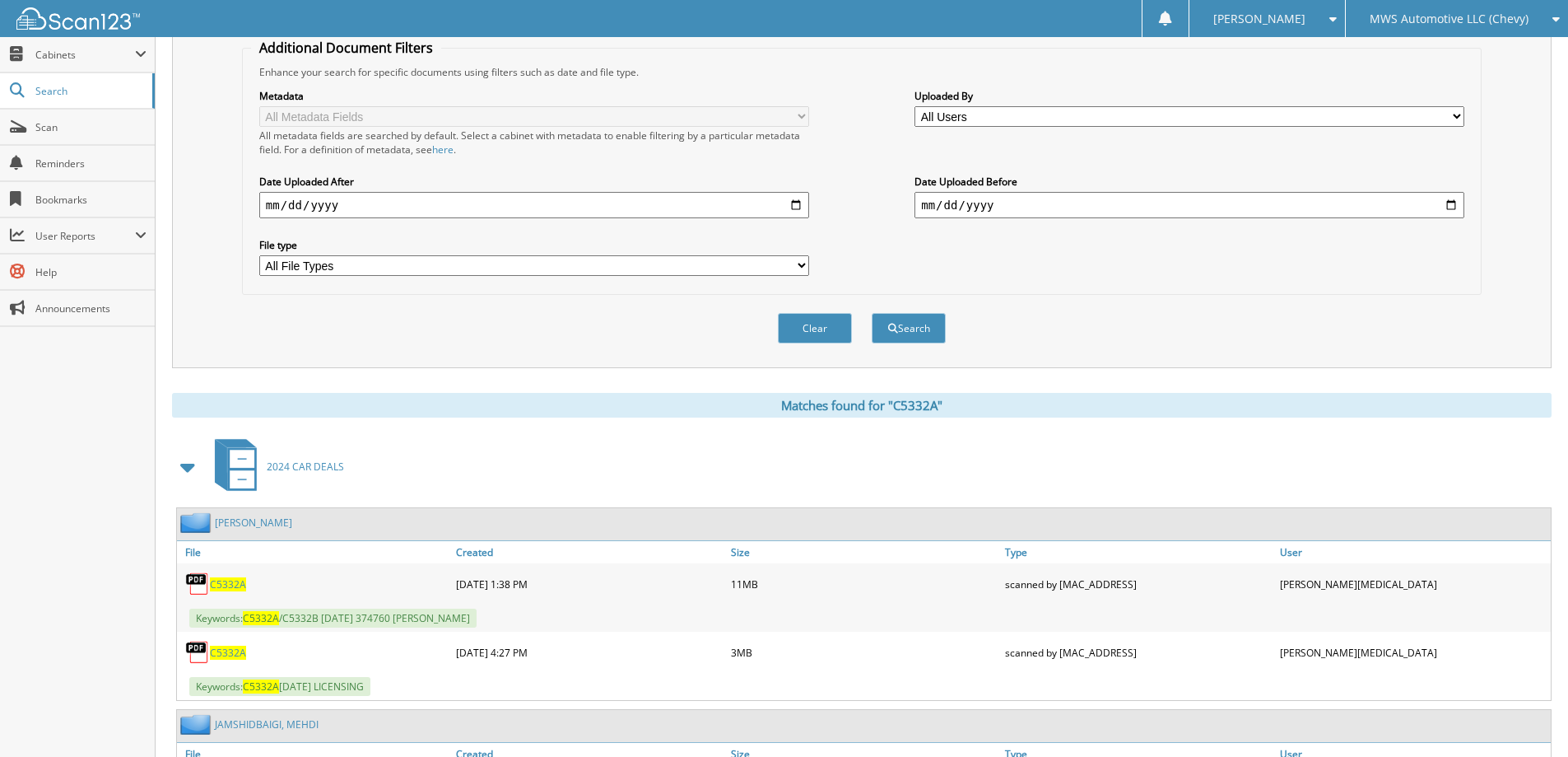
click at [225, 655] on span "C5332A" at bounding box center [227, 652] width 36 height 14
click at [235, 587] on span "C5332A" at bounding box center [227, 584] width 36 height 14
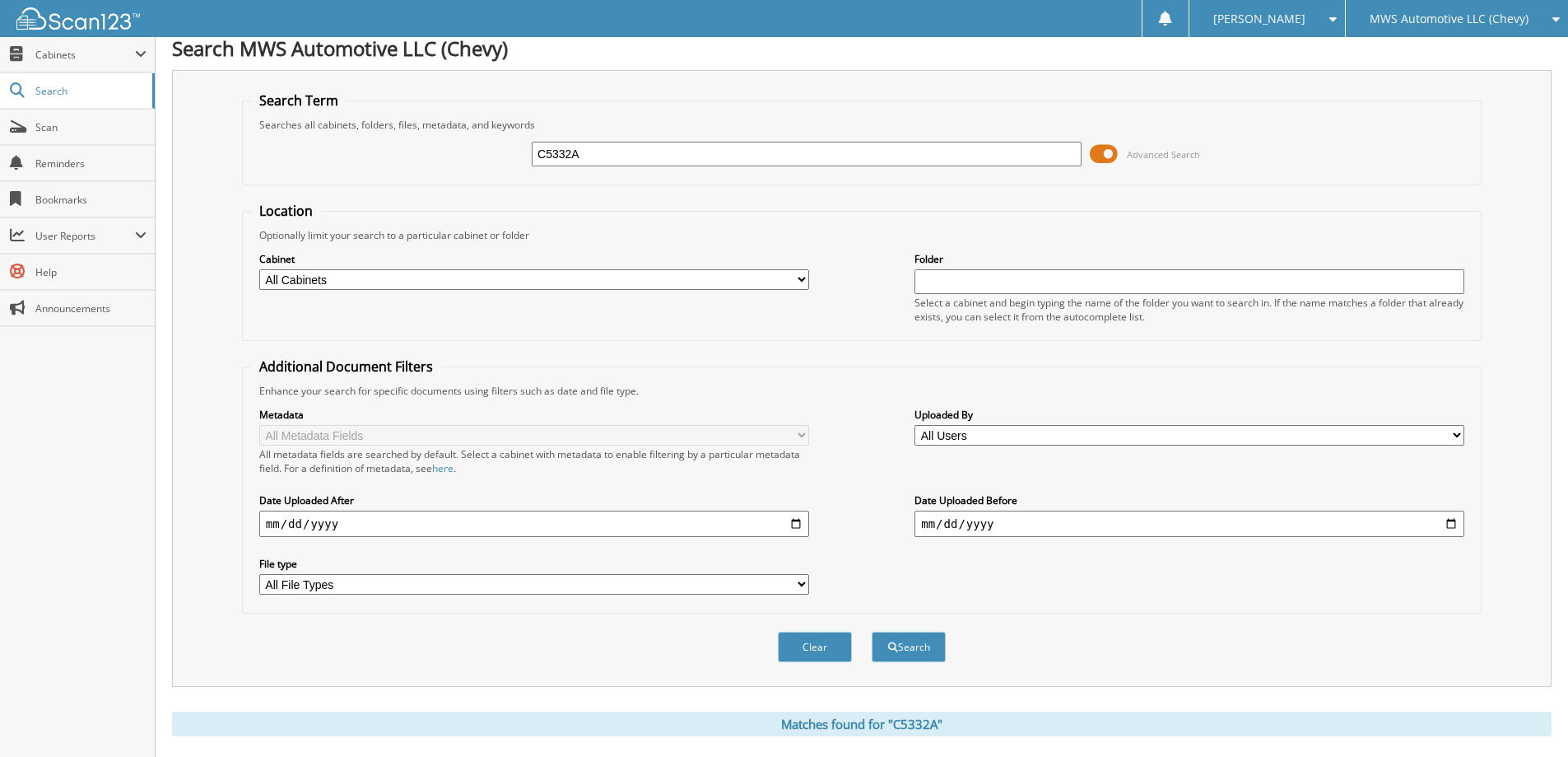
scroll to position [0, 0]
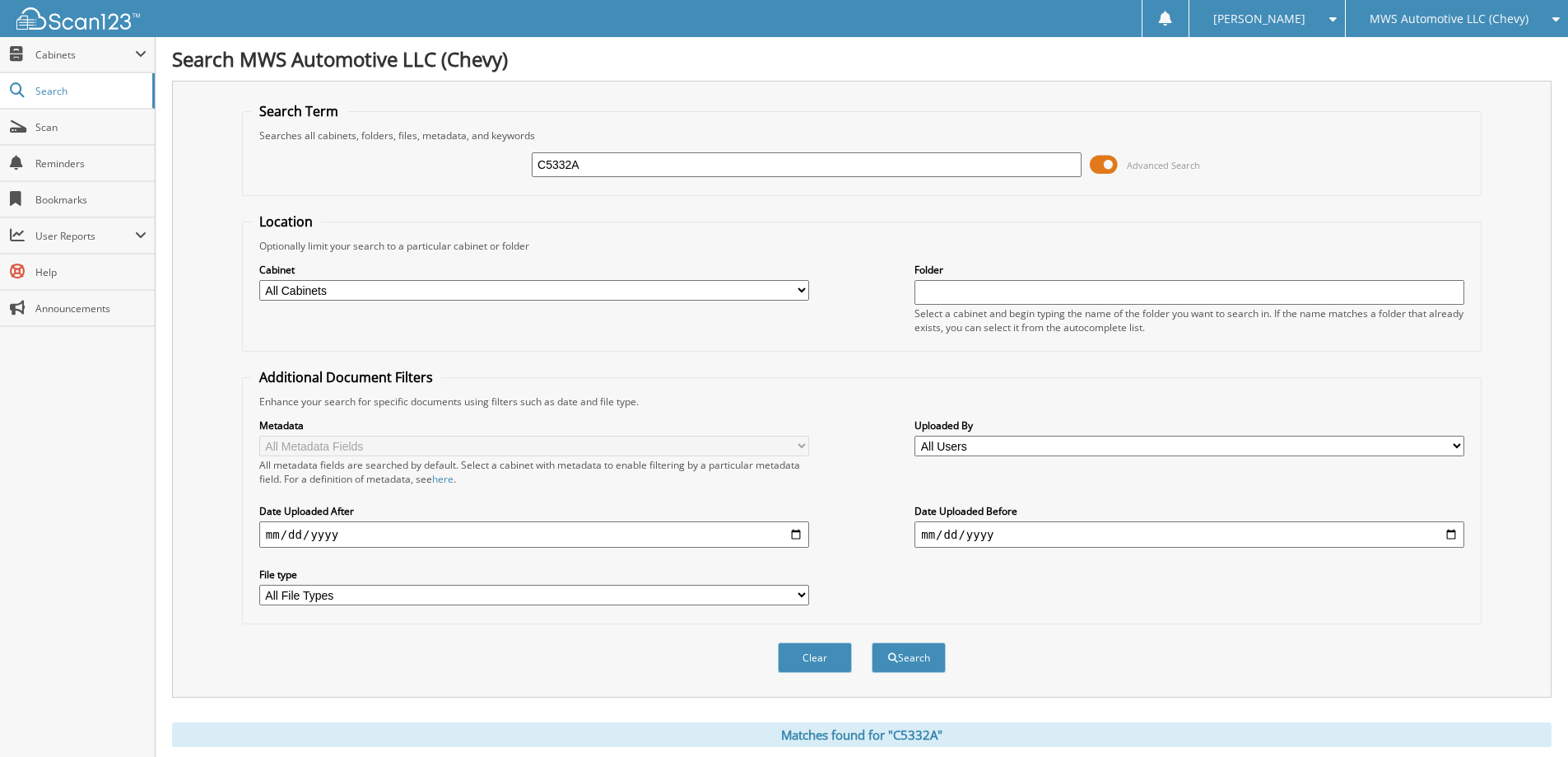
click at [607, 160] on input "C5332A" at bounding box center [806, 165] width 550 height 24
type input "C5118B"
click at [872, 642] on button "Search" at bounding box center [908, 657] width 74 height 31
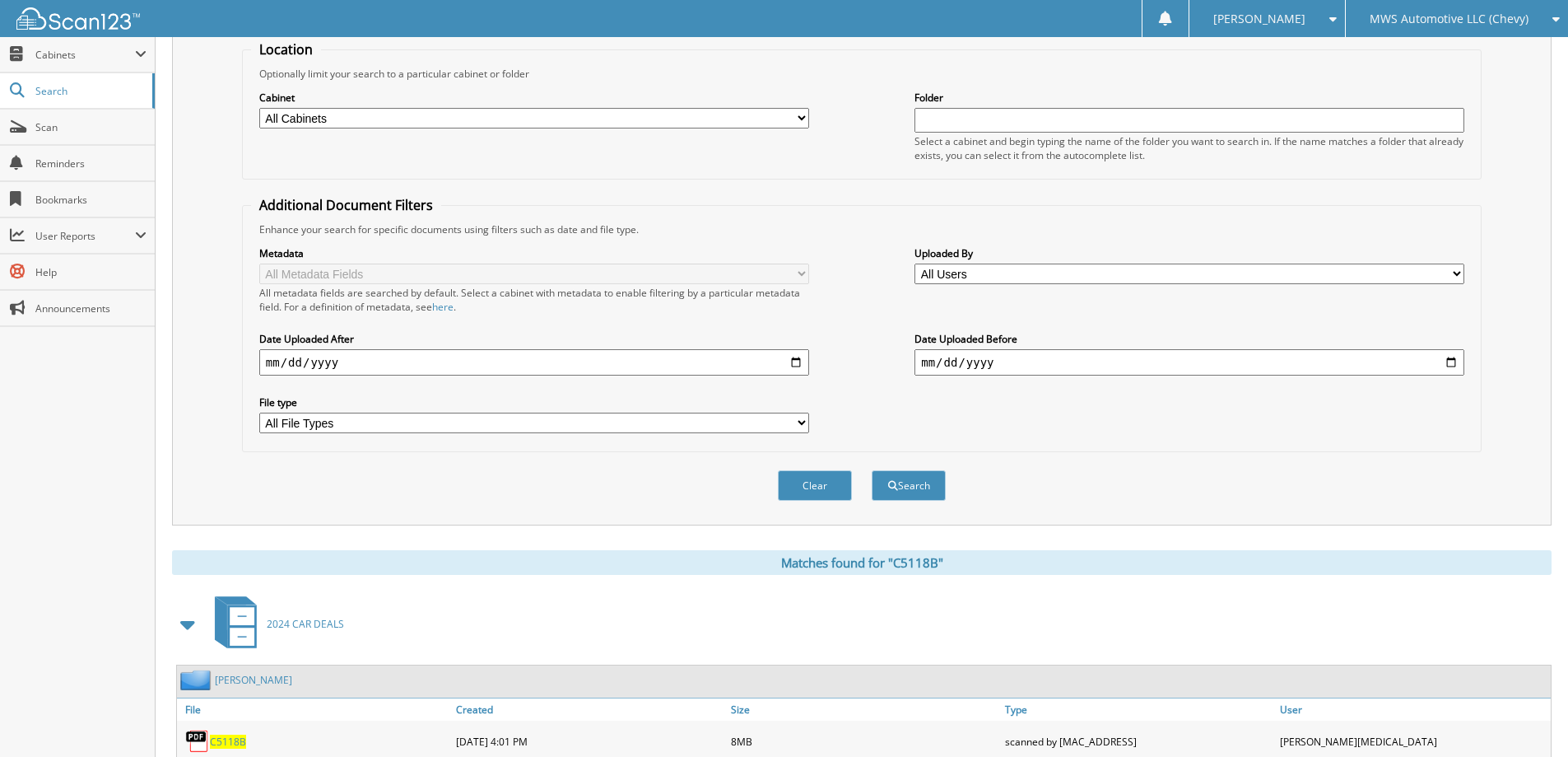
scroll to position [324, 0]
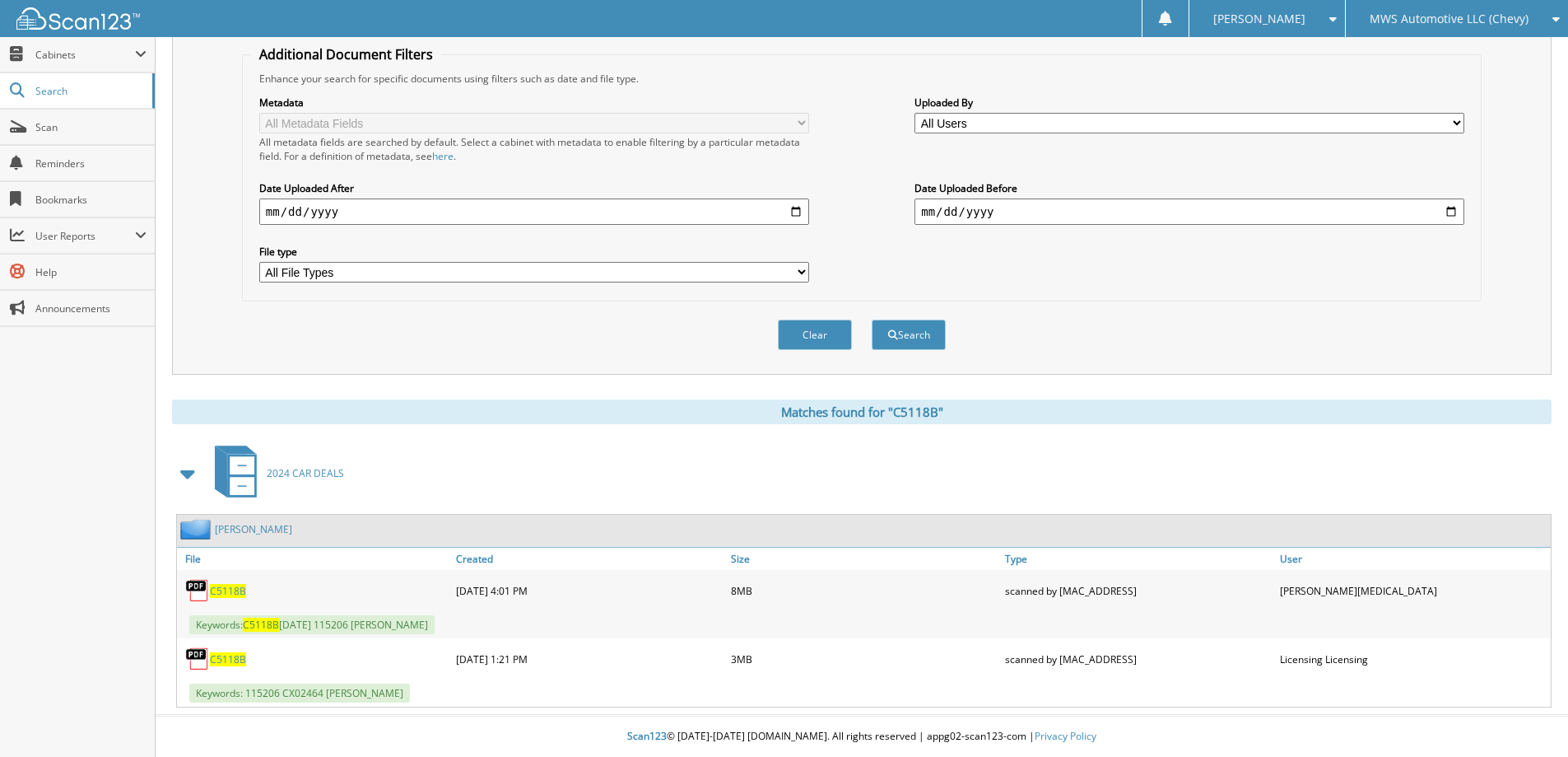
click at [232, 592] on span "C5118B" at bounding box center [227, 590] width 36 height 14
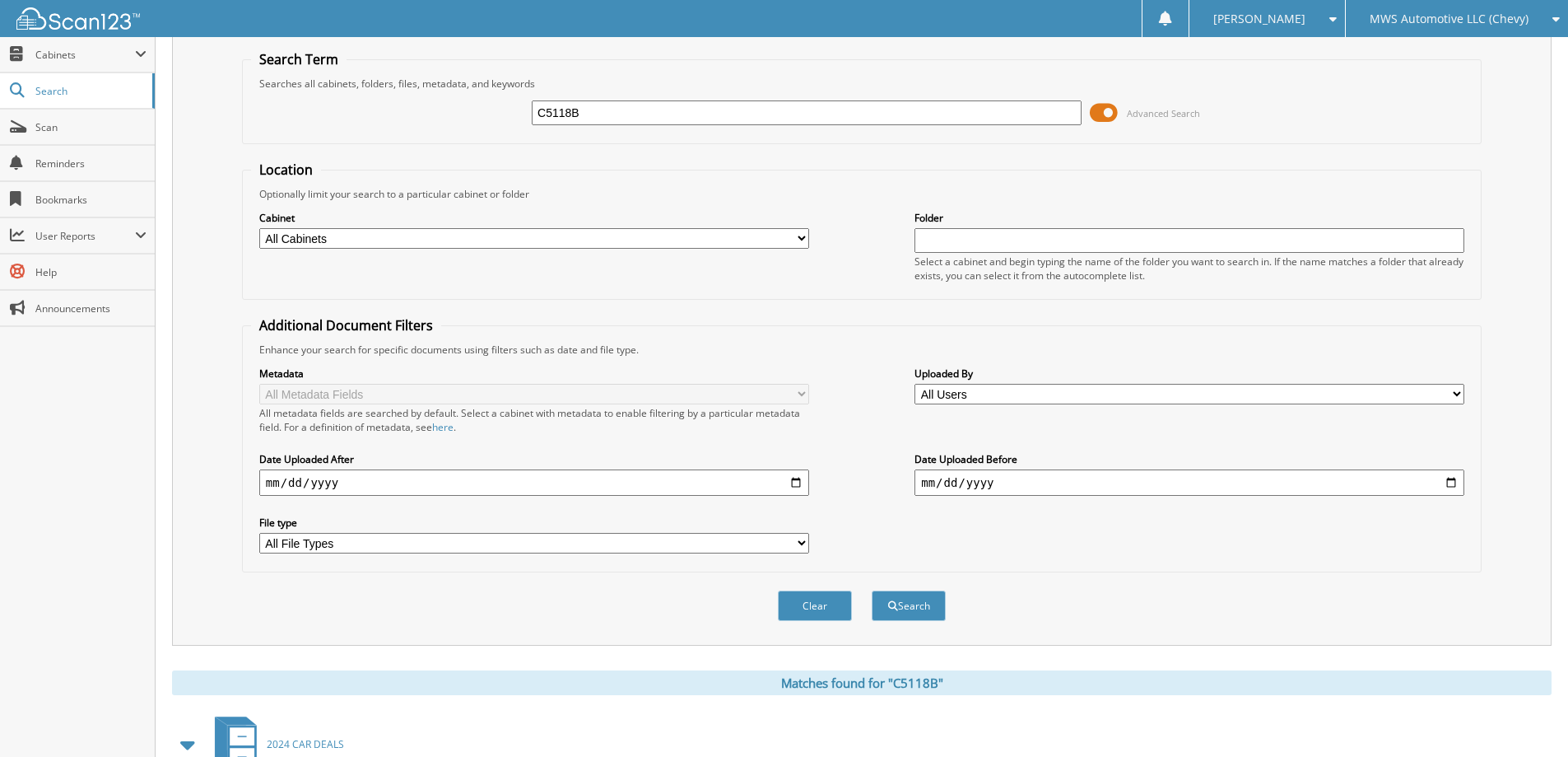
scroll to position [0, 0]
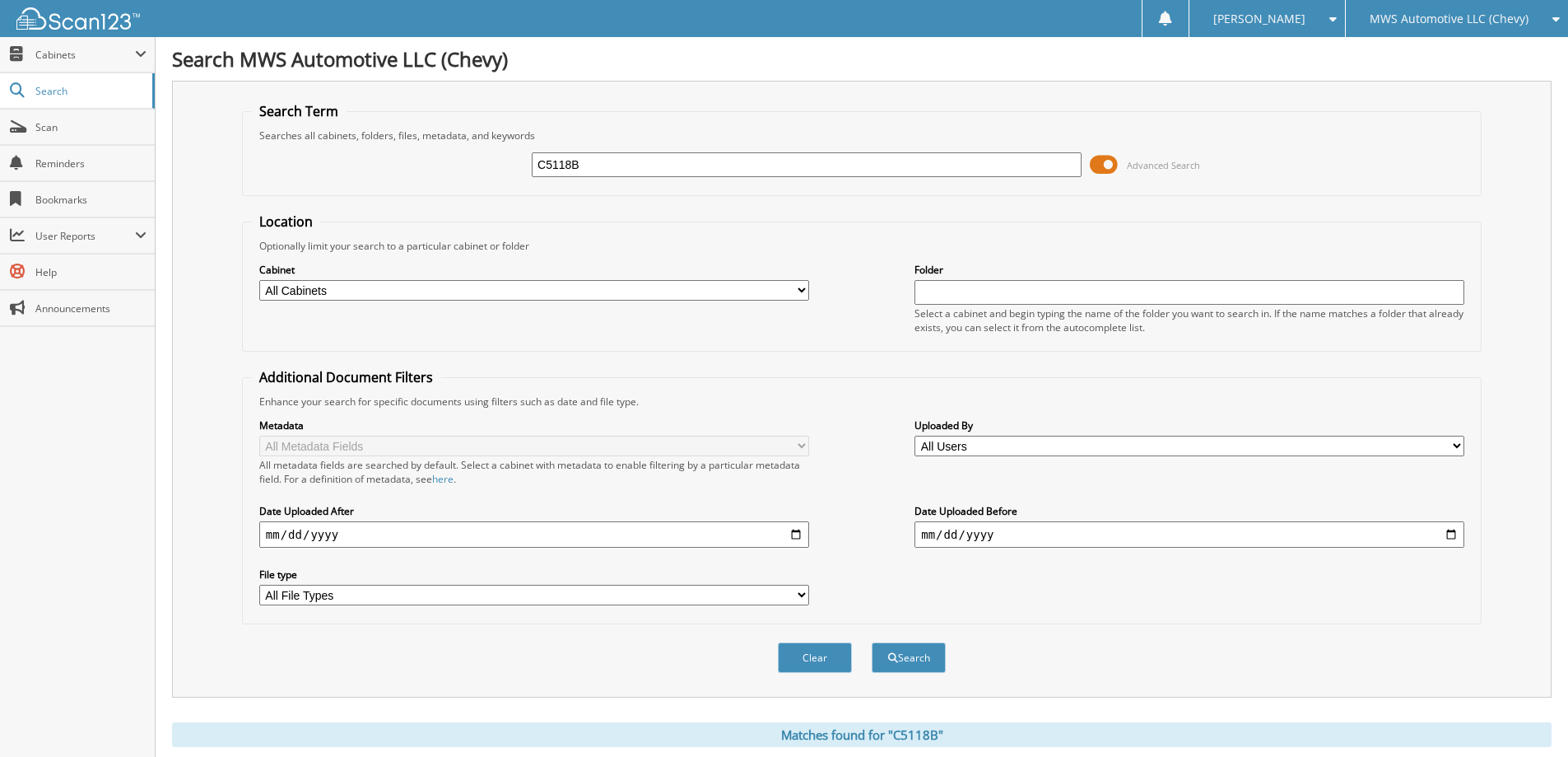
click at [633, 160] on input "C5118B" at bounding box center [806, 165] width 550 height 24
click at [633, 159] on input "C5118B" at bounding box center [806, 165] width 550 height 24
type input "UR4833A"
click at [872, 642] on button "Search" at bounding box center [908, 657] width 74 height 31
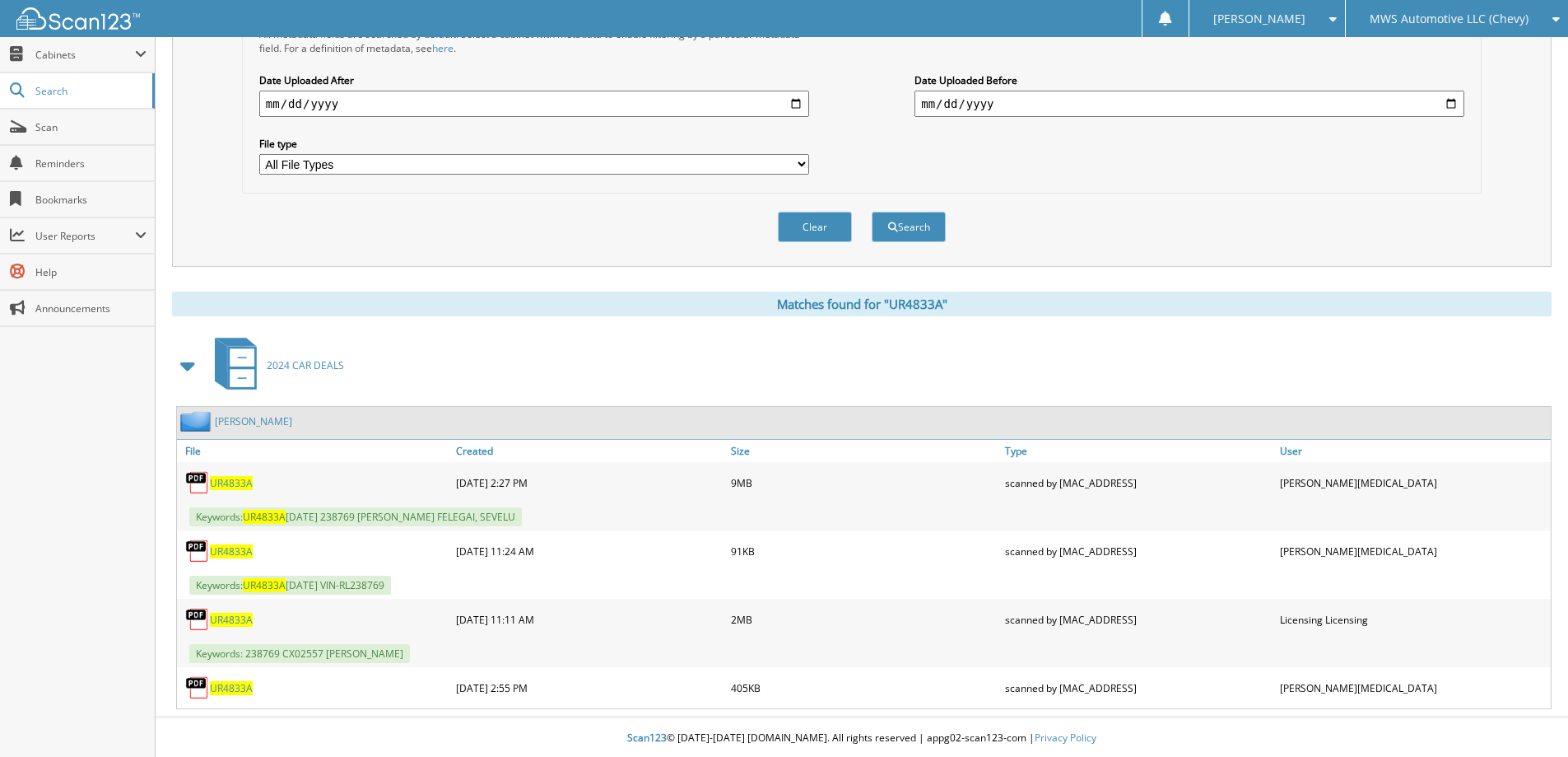
scroll to position [433, 0]
click at [237, 478] on span "UR4833A" at bounding box center [231, 481] width 43 height 14
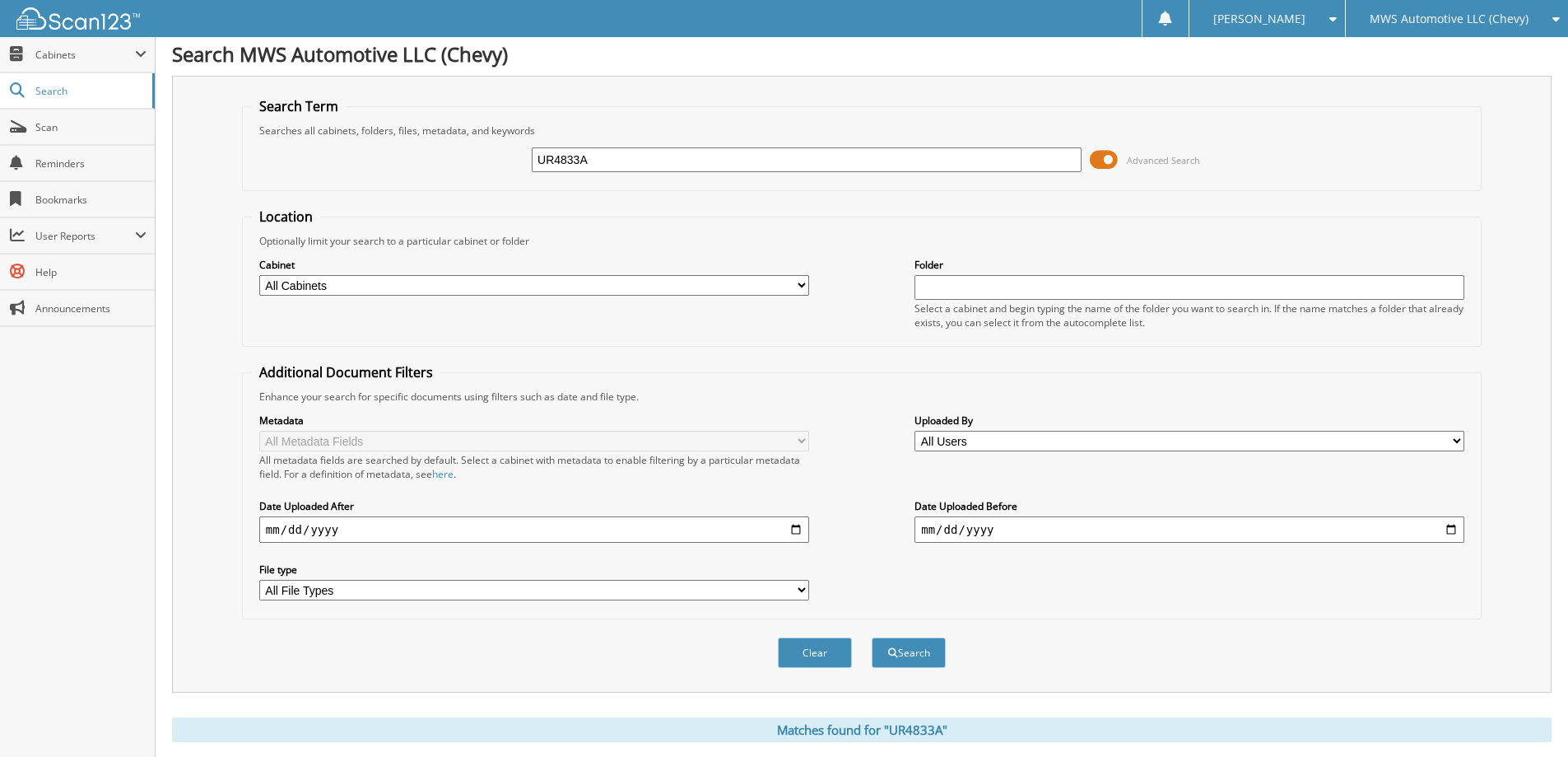
scroll to position [0, 0]
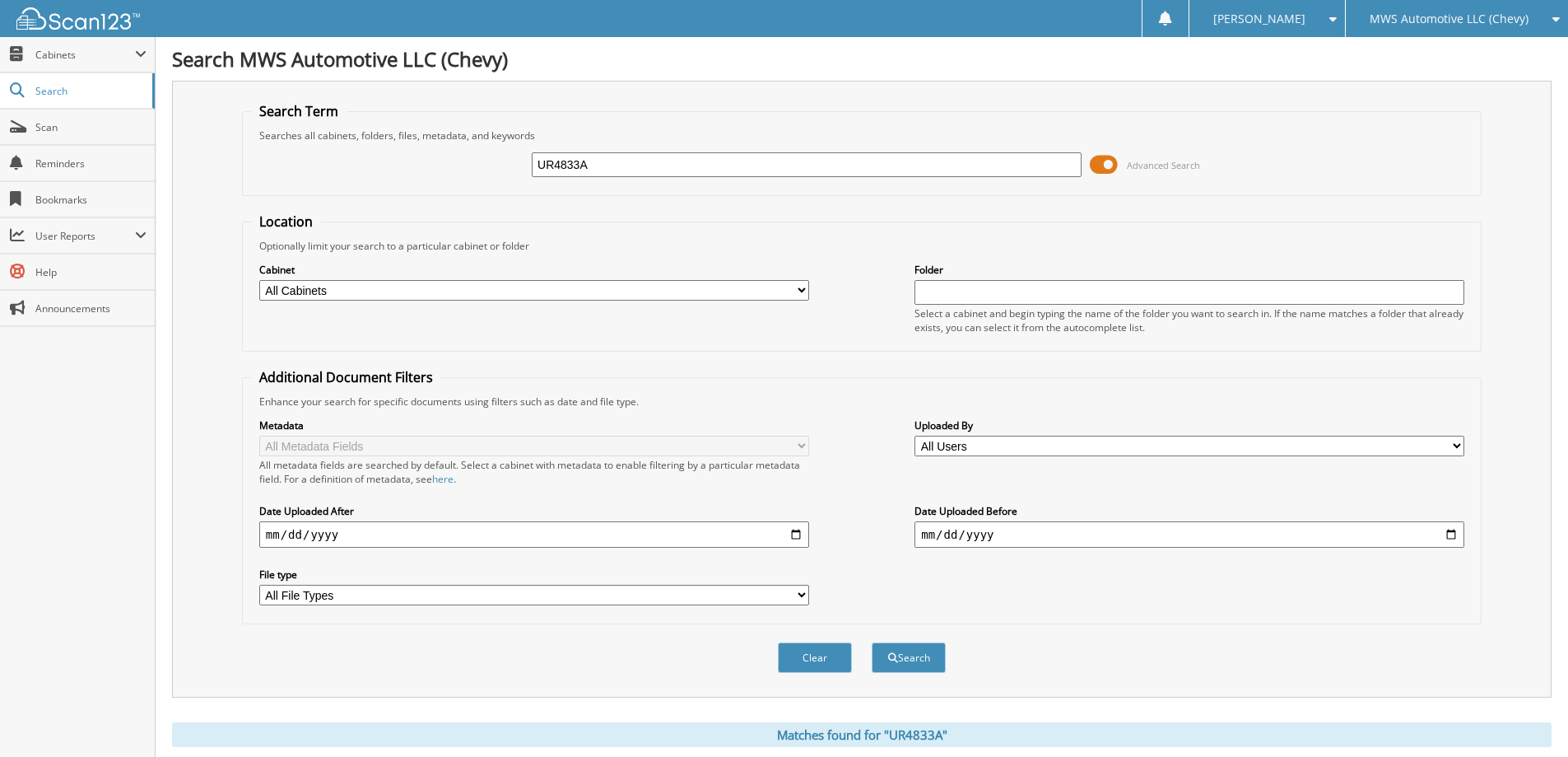
click at [669, 159] on input "UR4833A" at bounding box center [806, 165] width 550 height 24
type input "PU5215A"
click at [872, 642] on button "Search" at bounding box center [908, 657] width 74 height 31
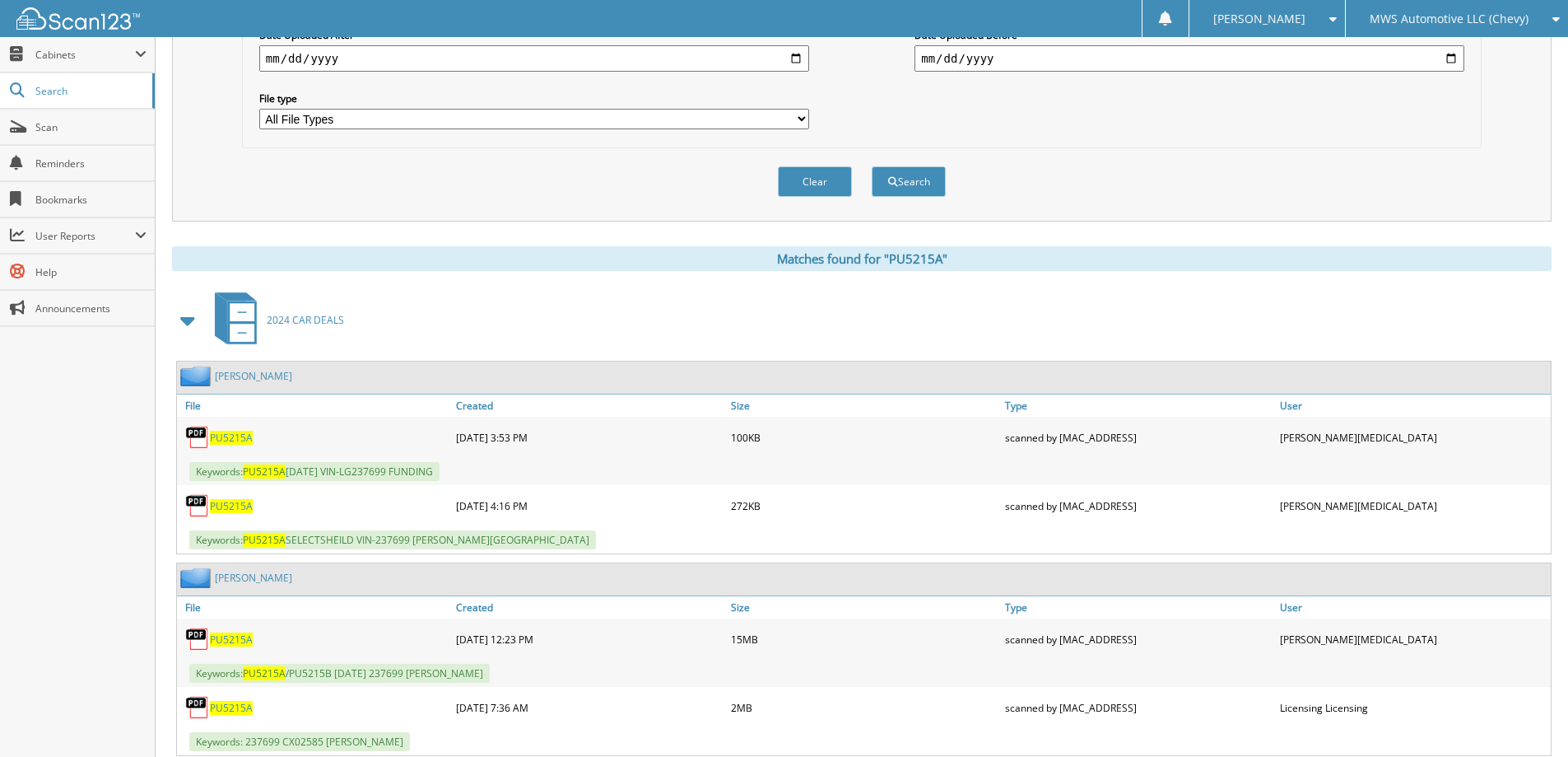
scroll to position [494, 0]
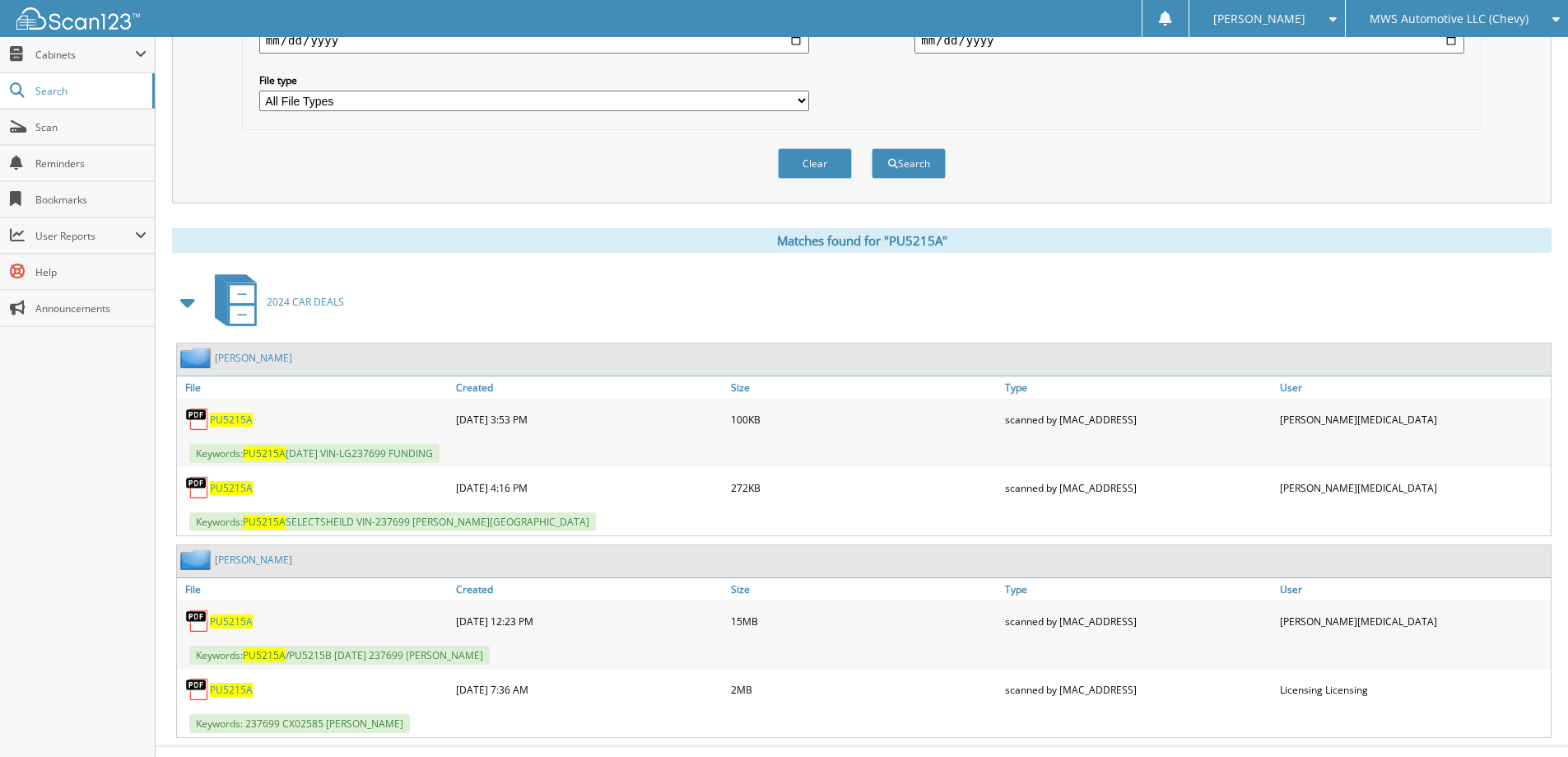
click at [228, 627] on span "PU5215A" at bounding box center [231, 620] width 43 height 14
